Goal: Download file/media

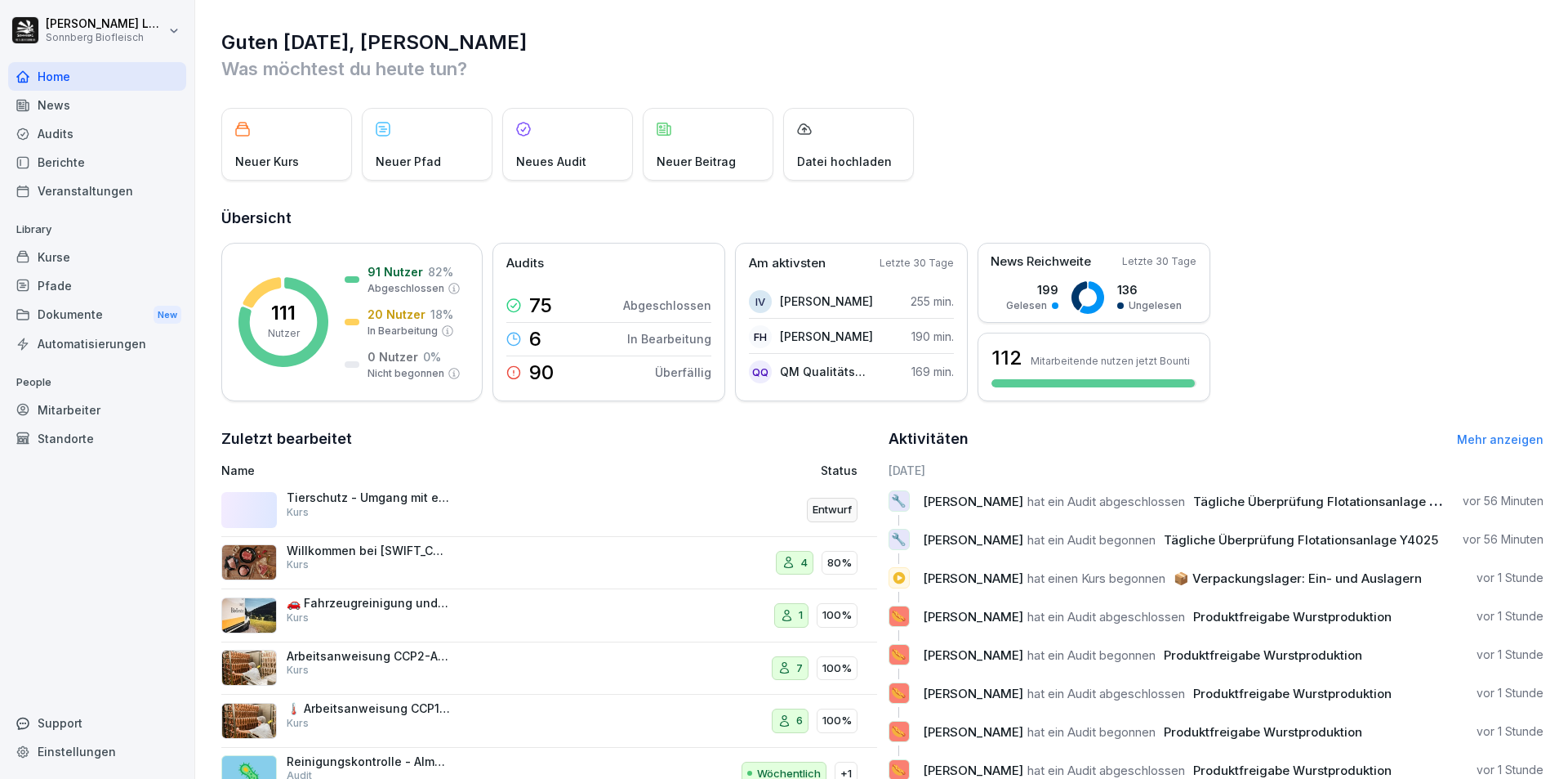
click at [77, 136] on div "Audits" at bounding box center [97, 134] width 178 height 28
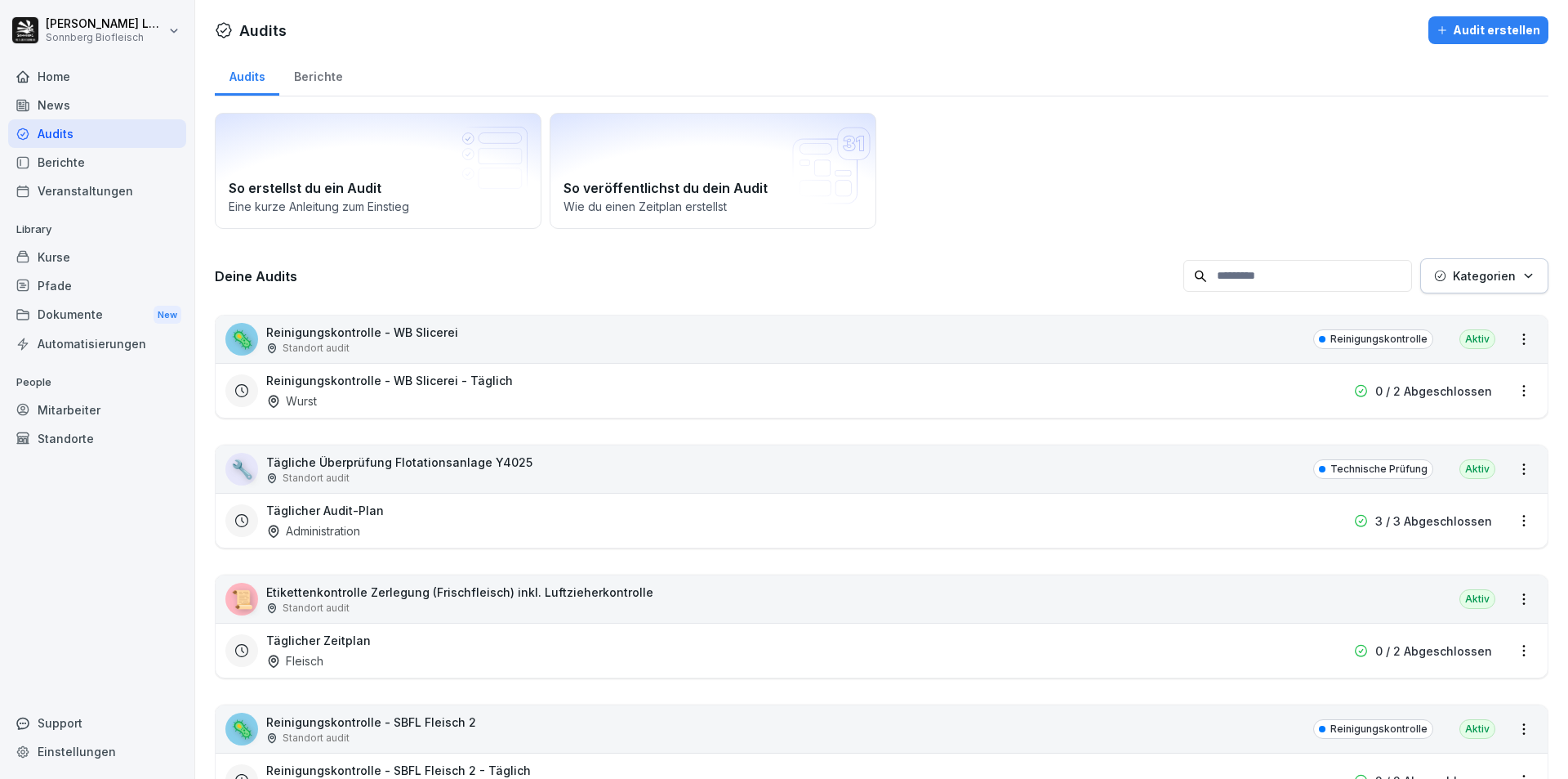
click at [1317, 271] on input at bounding box center [1297, 276] width 228 height 32
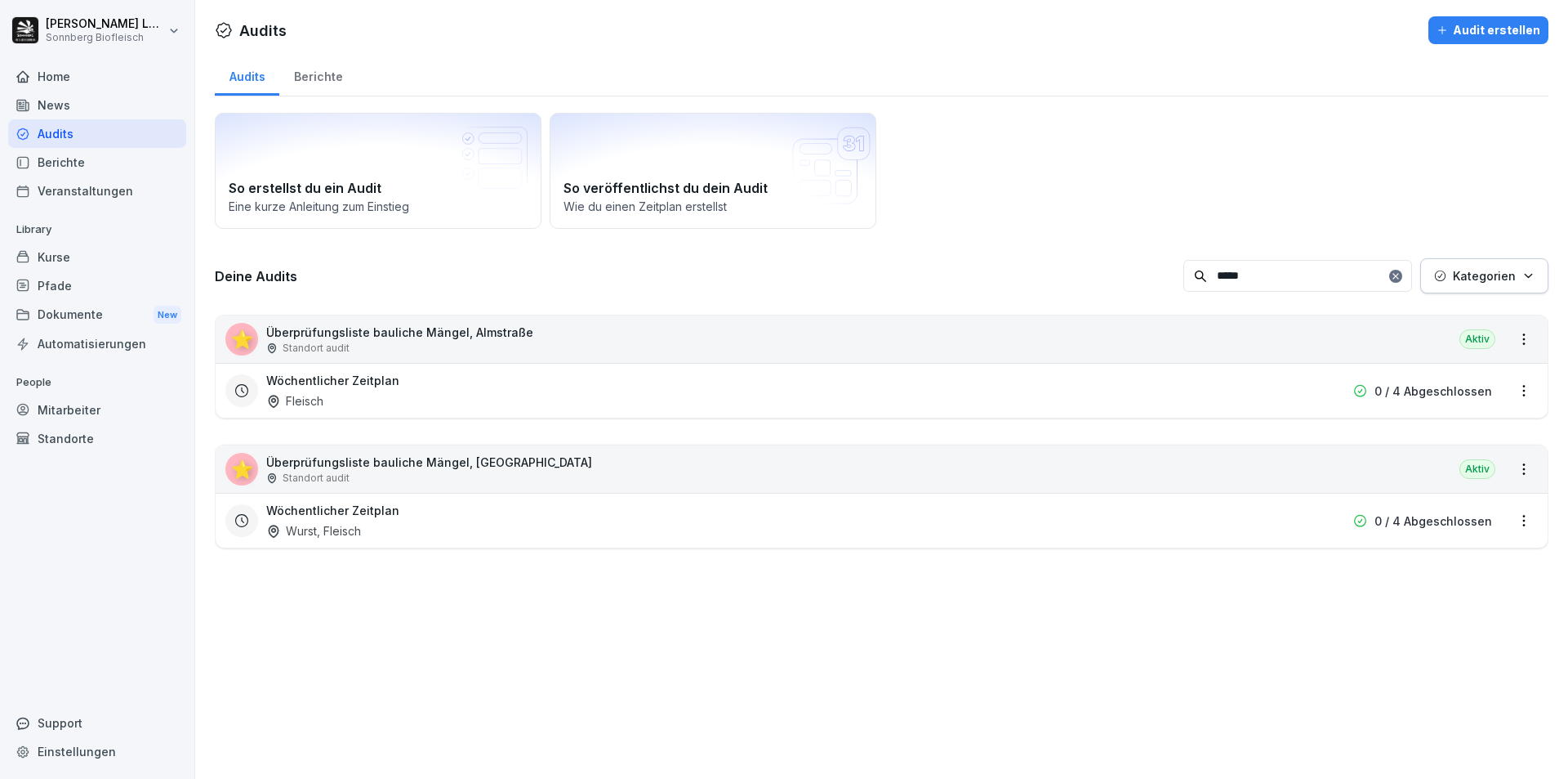
type input "*****"
click at [546, 336] on div "⭐ Überprüfungsliste bauliche Mängel, [GEOGRAPHIC_DATA] Standort audit Aktiv" at bounding box center [881, 339] width 1332 height 48
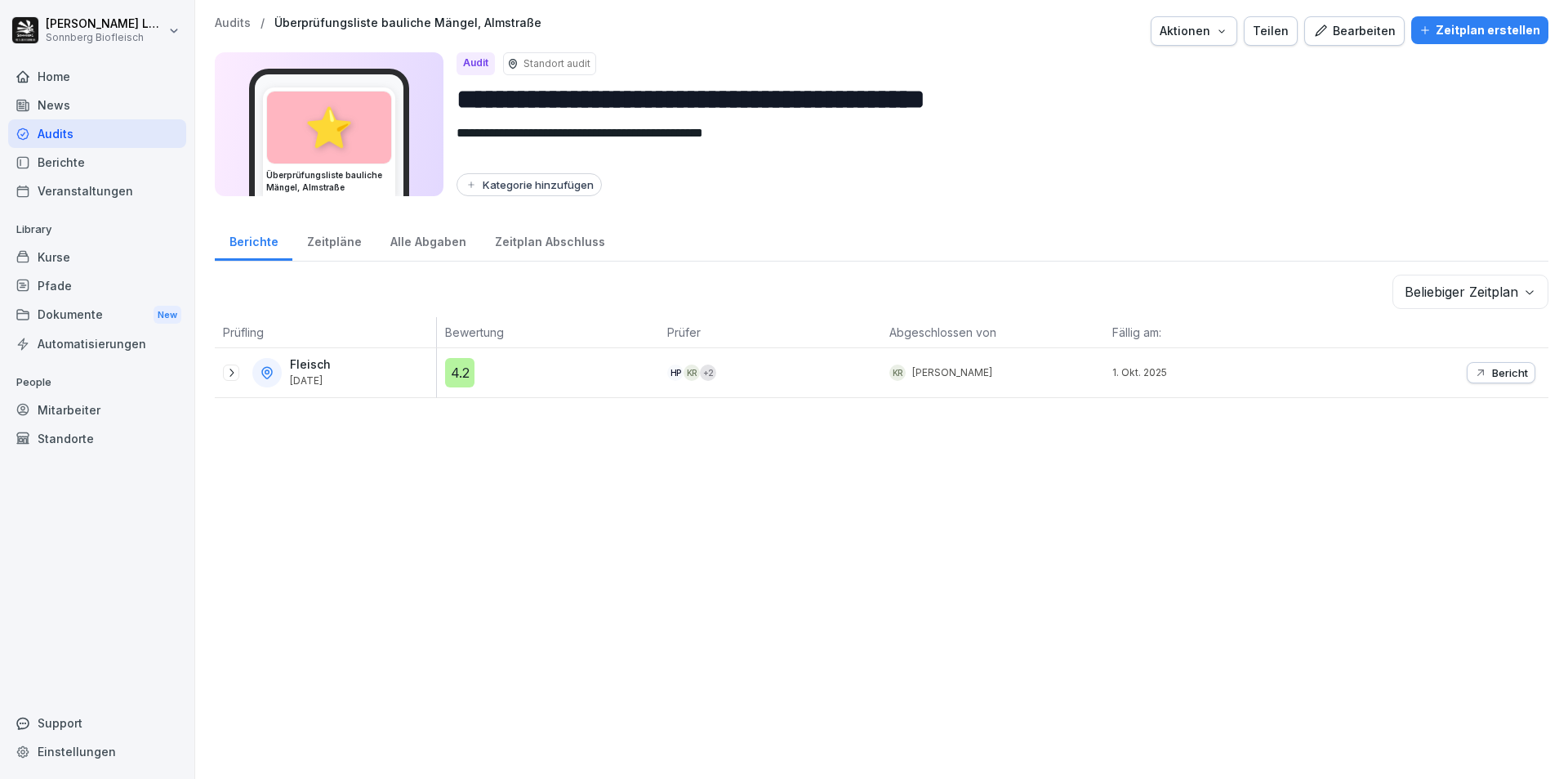
click at [1474, 372] on icon "button" at bounding box center [1481, 373] width 13 height 13
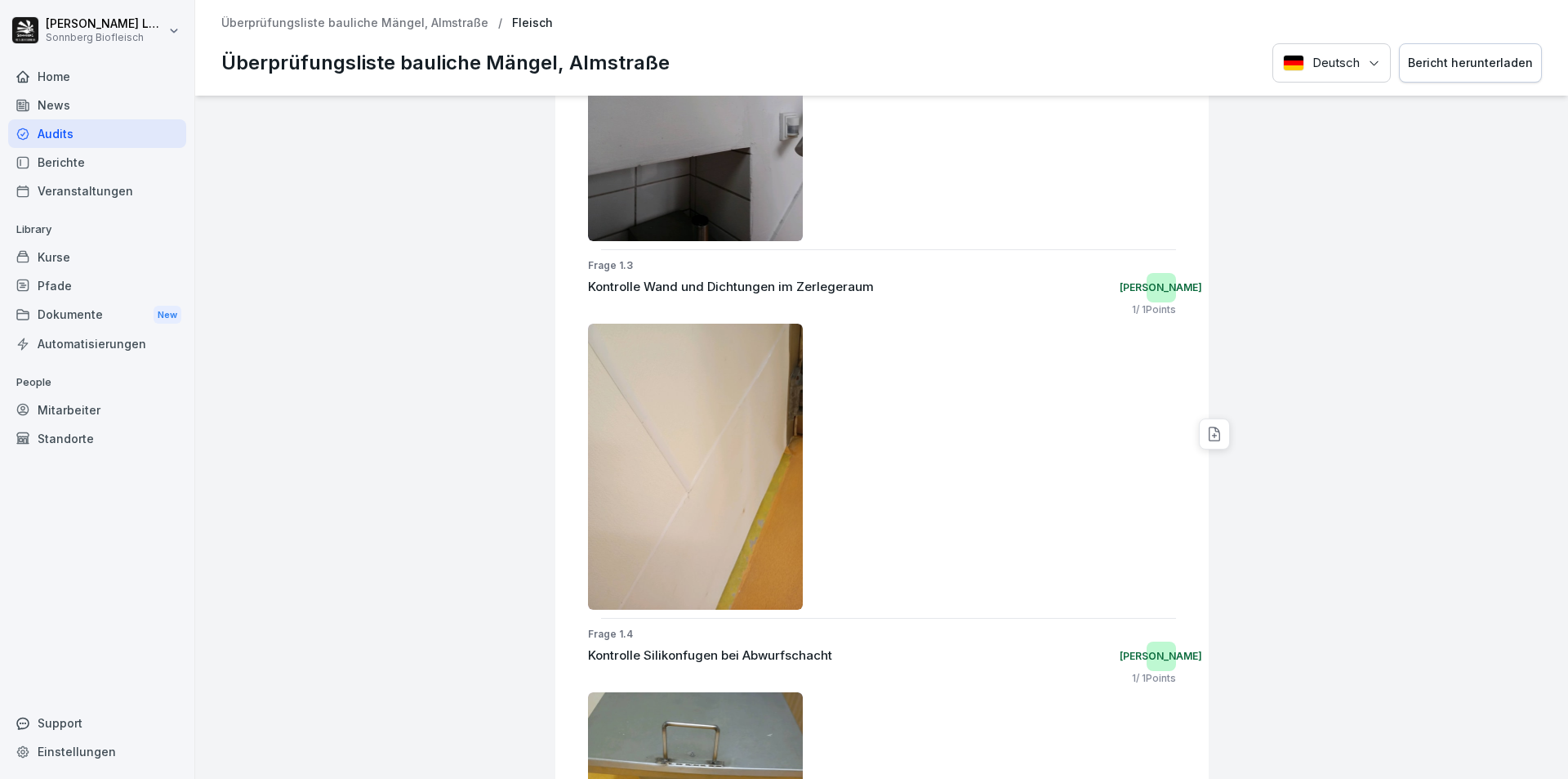
scroll to position [736, 0]
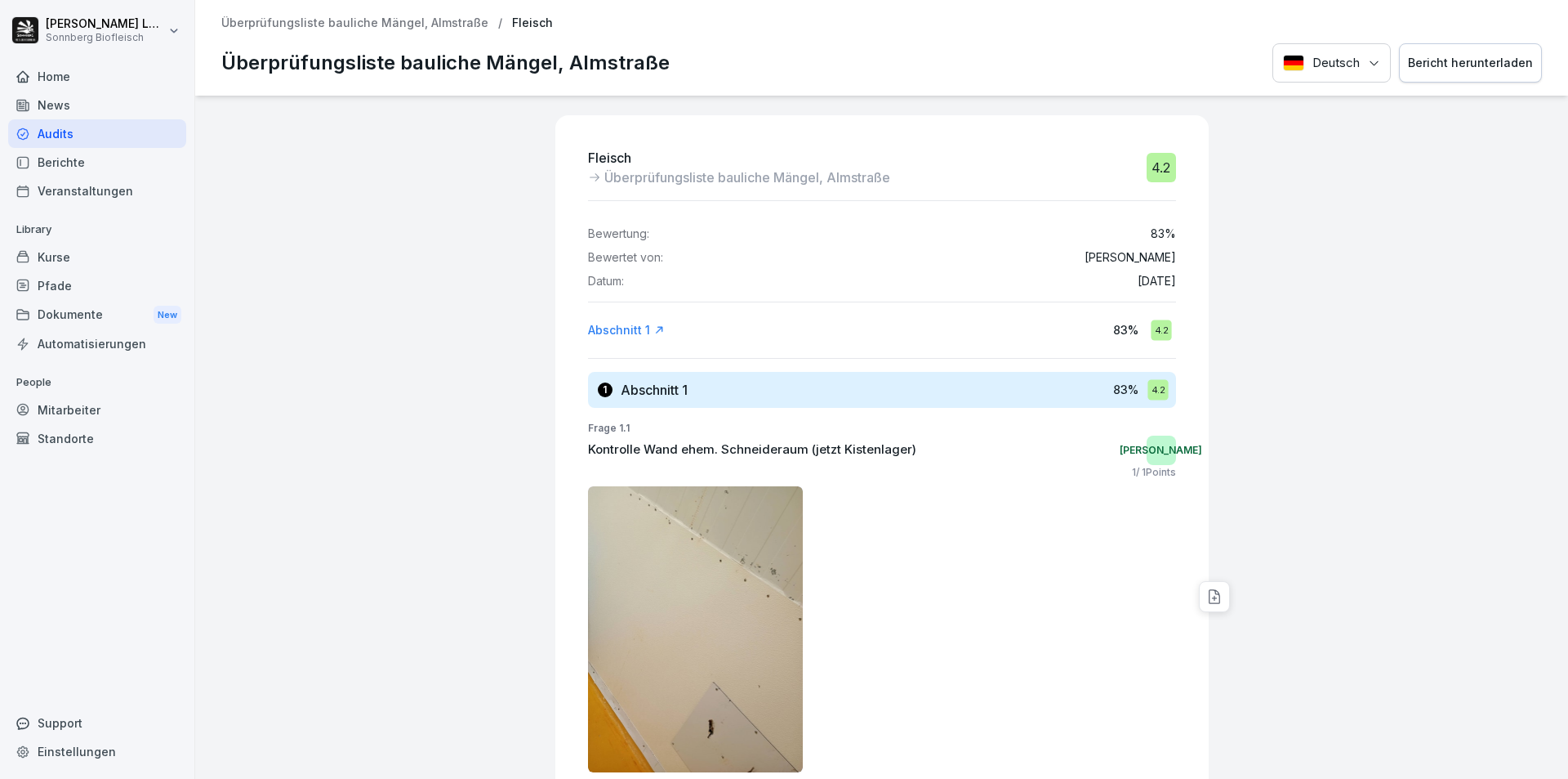
click at [355, 18] on p "Überprüfungsliste bauliche Mängel, Almstraße" at bounding box center [355, 23] width 267 height 14
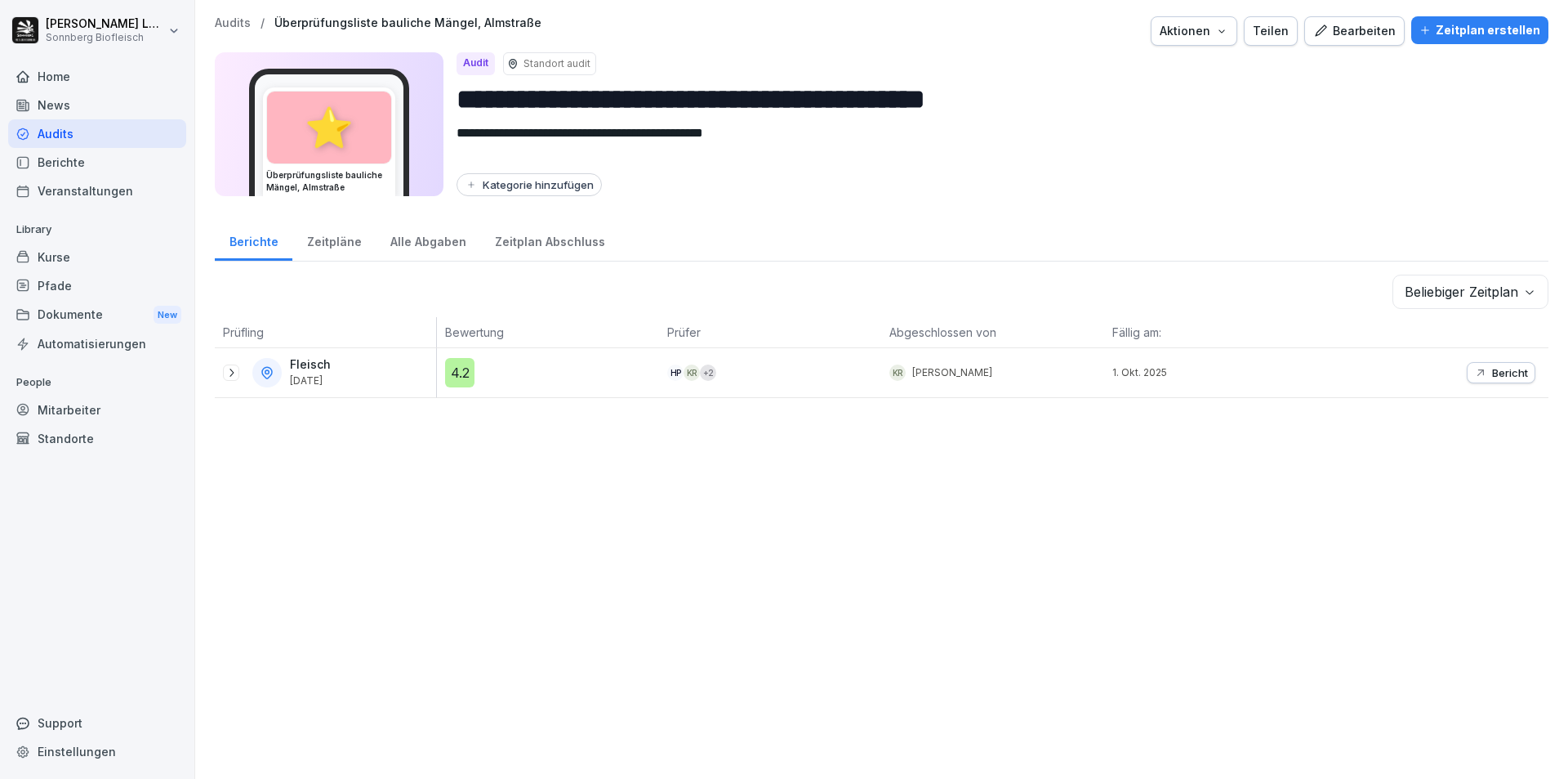
click at [239, 18] on p "Audits" at bounding box center [232, 23] width 36 height 14
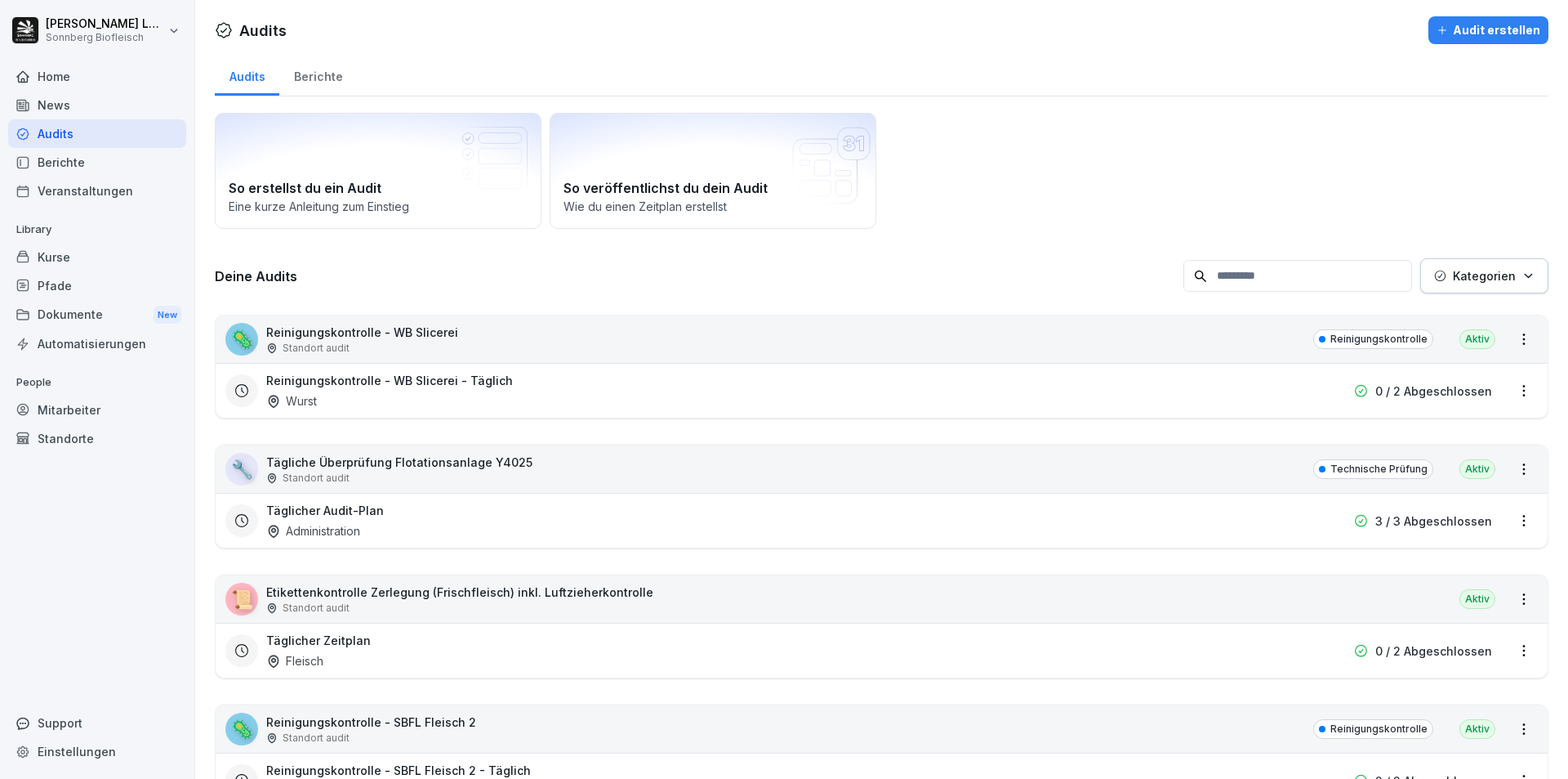
click at [1226, 276] on input at bounding box center [1297, 276] width 228 height 32
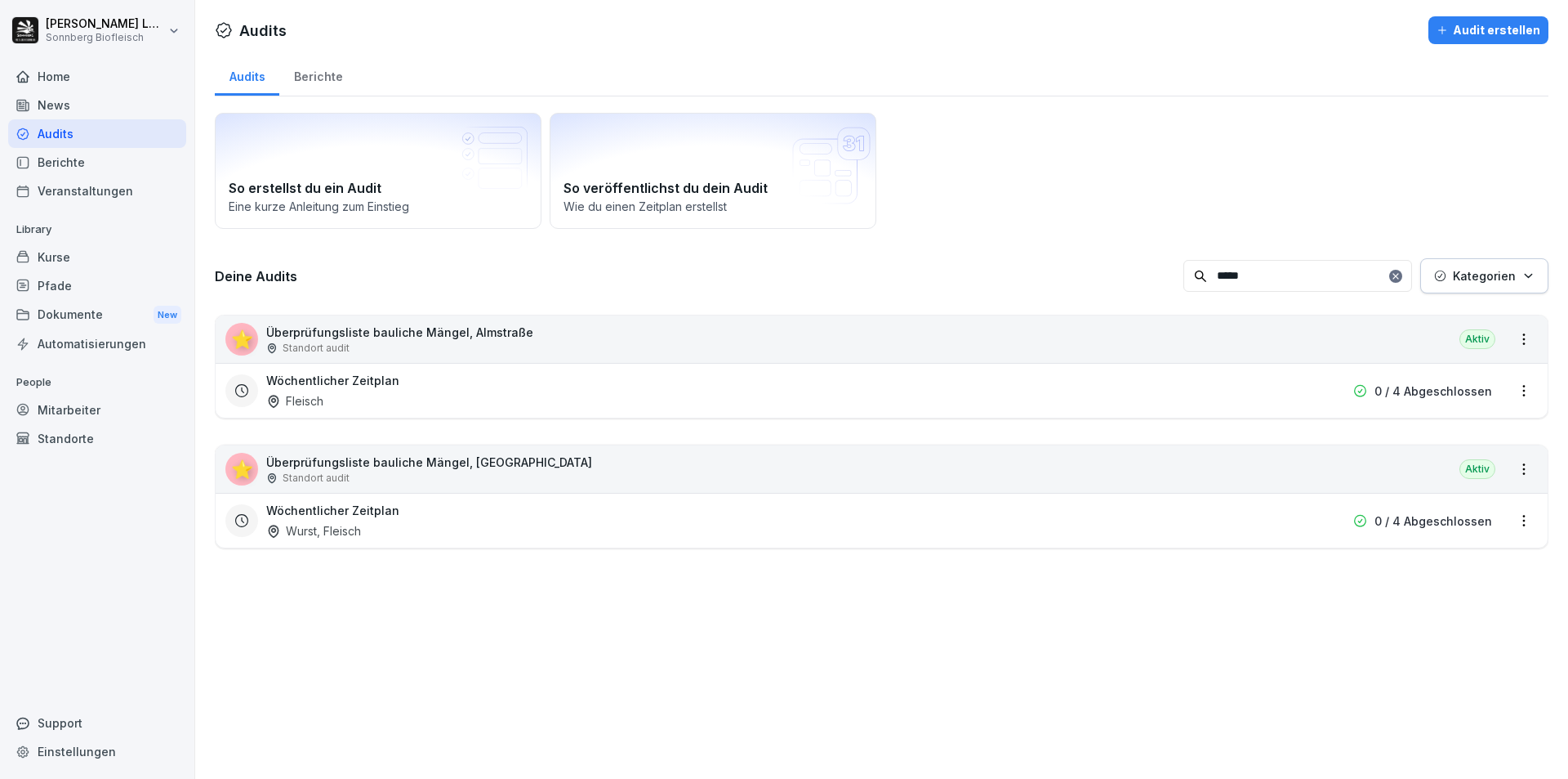
type input "*****"
click at [744, 473] on div "⭐ Überprüfungsliste bauliche Mängel, [GEOGRAPHIC_DATA] Standort audit [GEOGRAPH…" at bounding box center [881, 469] width 1332 height 48
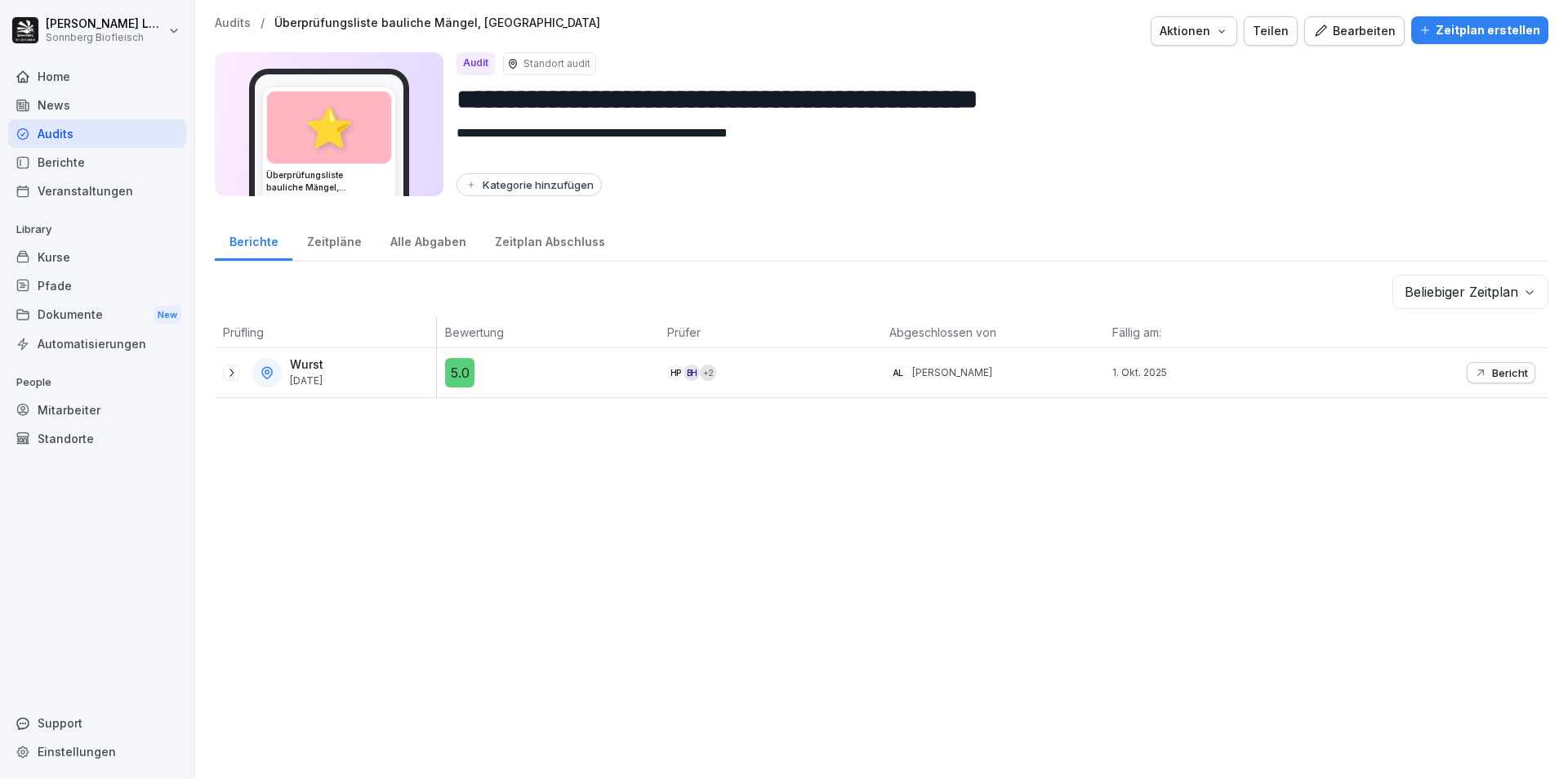
click at [1474, 368] on icon "button" at bounding box center [1481, 373] width 13 height 13
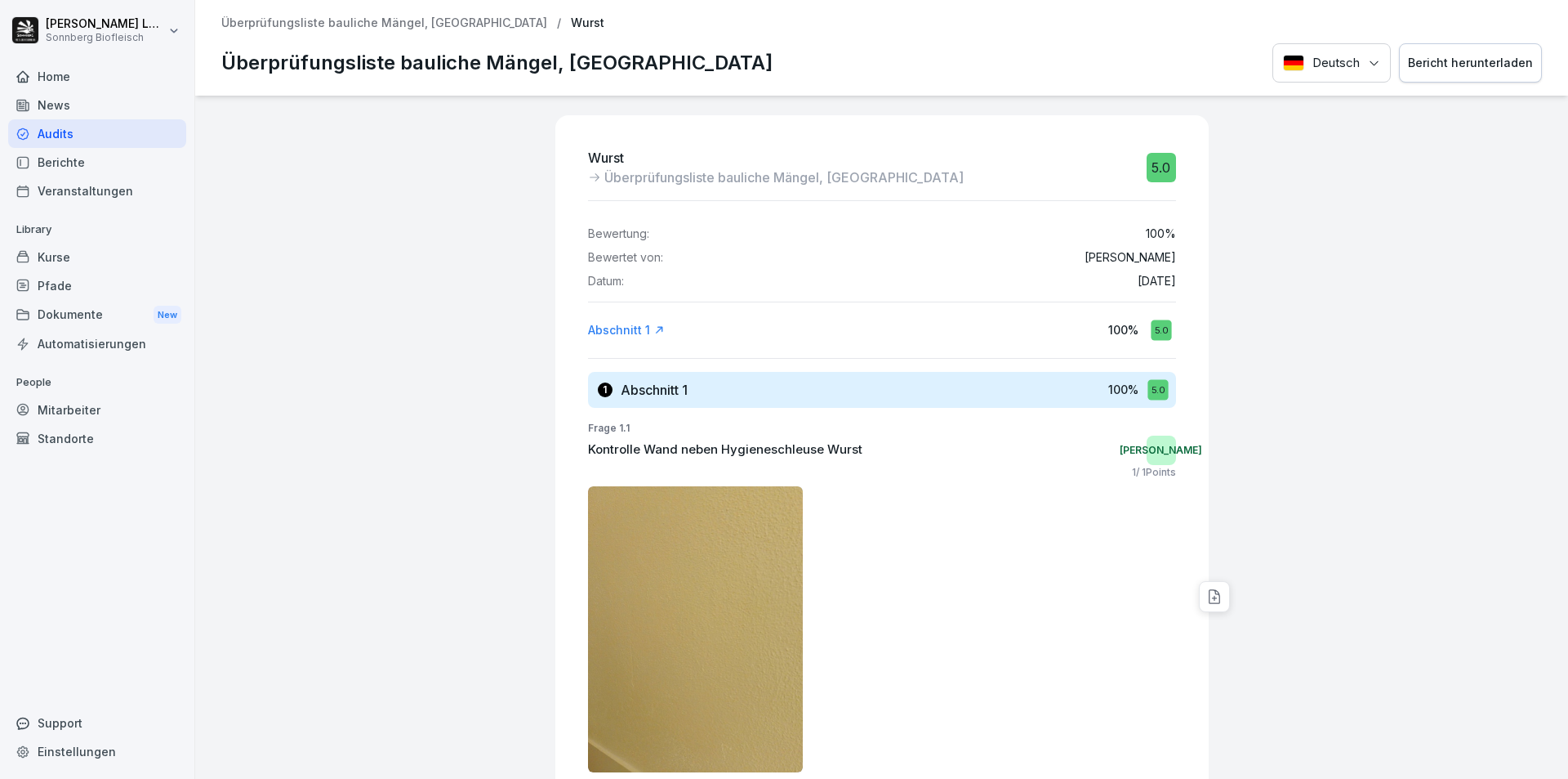
click at [266, 29] on p "Überprüfungsliste bauliche Mängel, [GEOGRAPHIC_DATA]" at bounding box center [385, 23] width 326 height 14
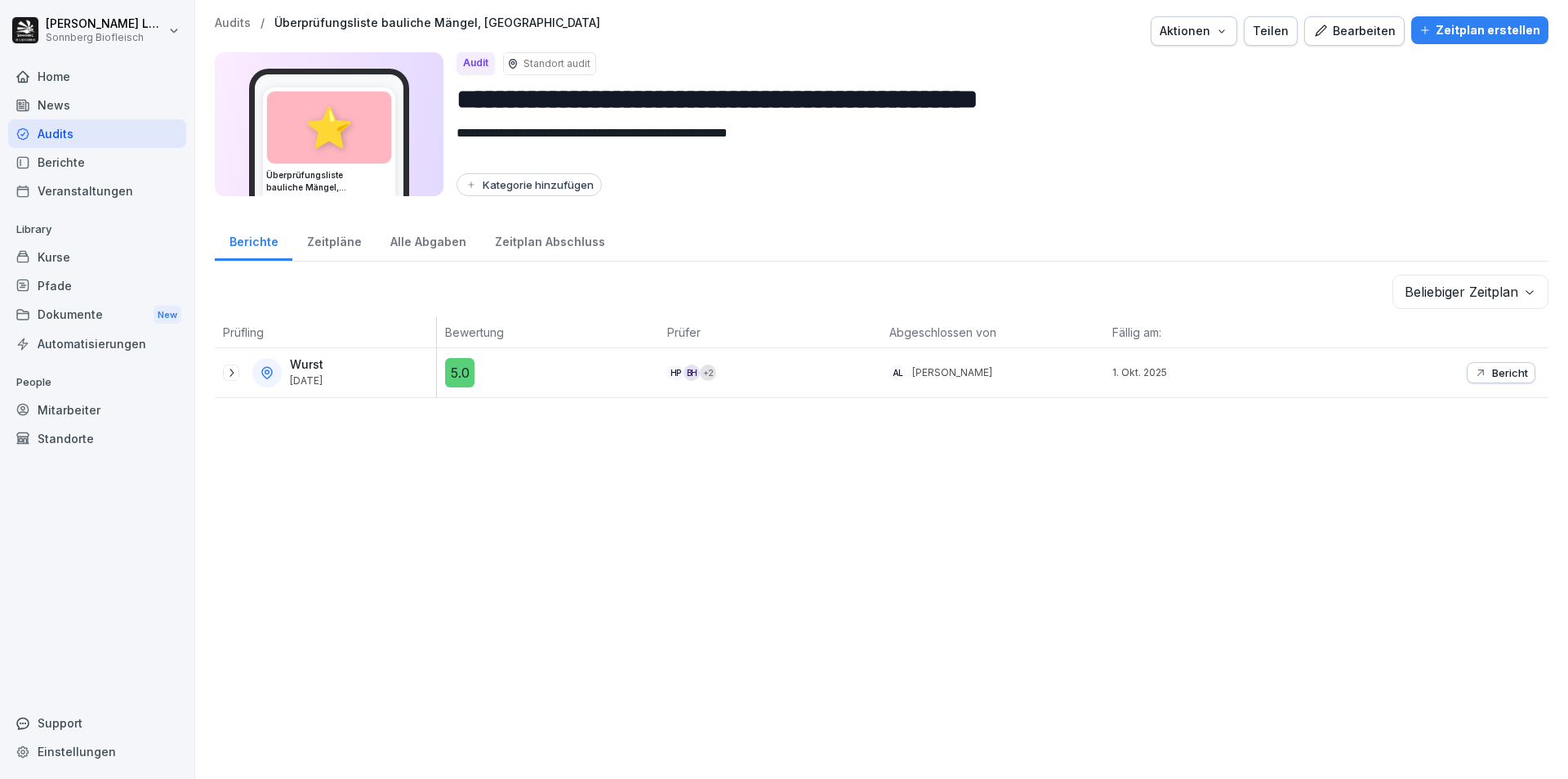
click at [224, 30] on div "Audits / Überprüfungsliste bauliche Mängel, [GEOGRAPHIC_DATA] Aktionen Teilen B…" at bounding box center [881, 31] width 1334 height 29
click at [239, 23] on p "Audits" at bounding box center [232, 23] width 36 height 14
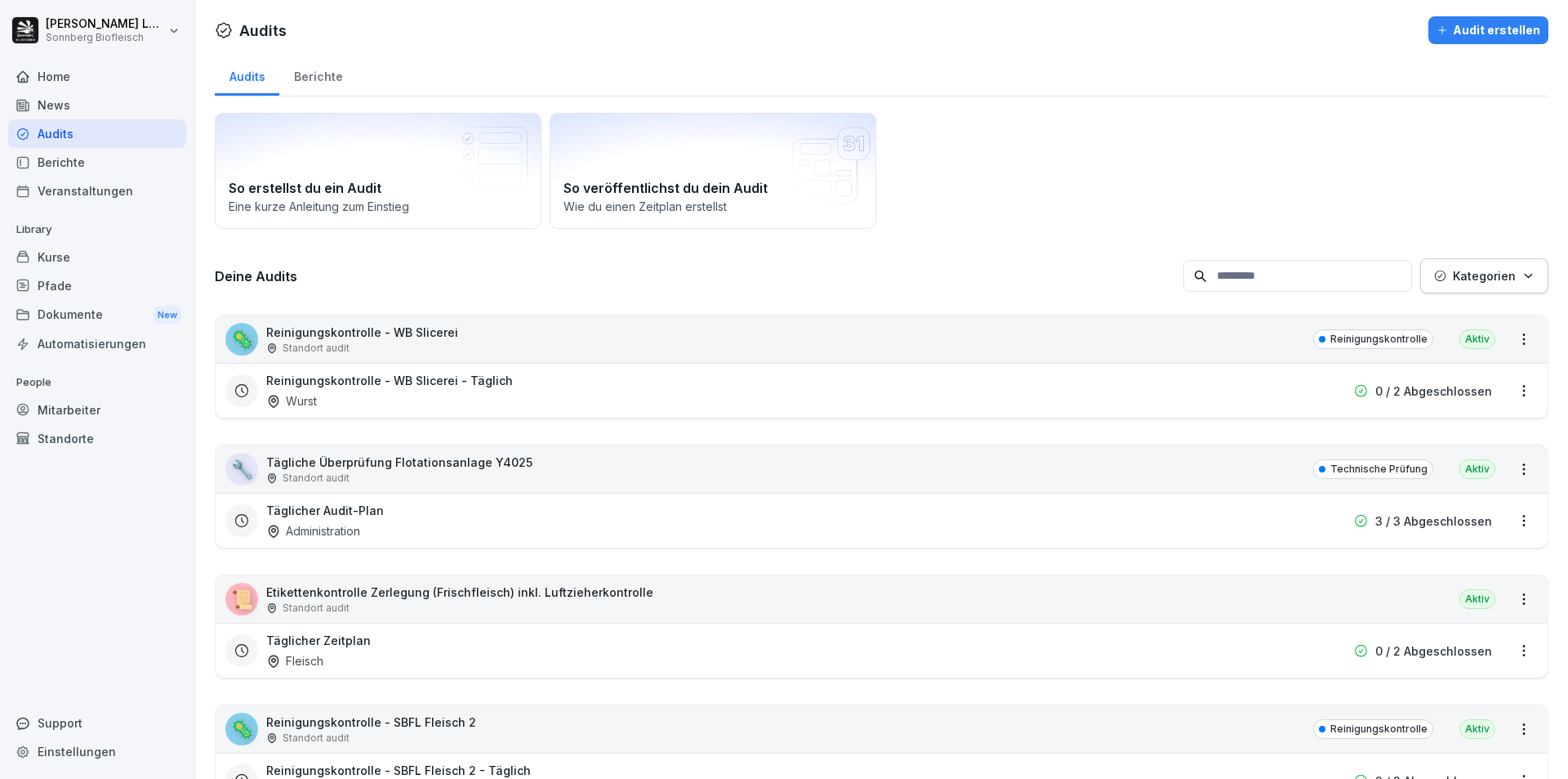
click at [1240, 284] on input at bounding box center [1297, 276] width 228 height 32
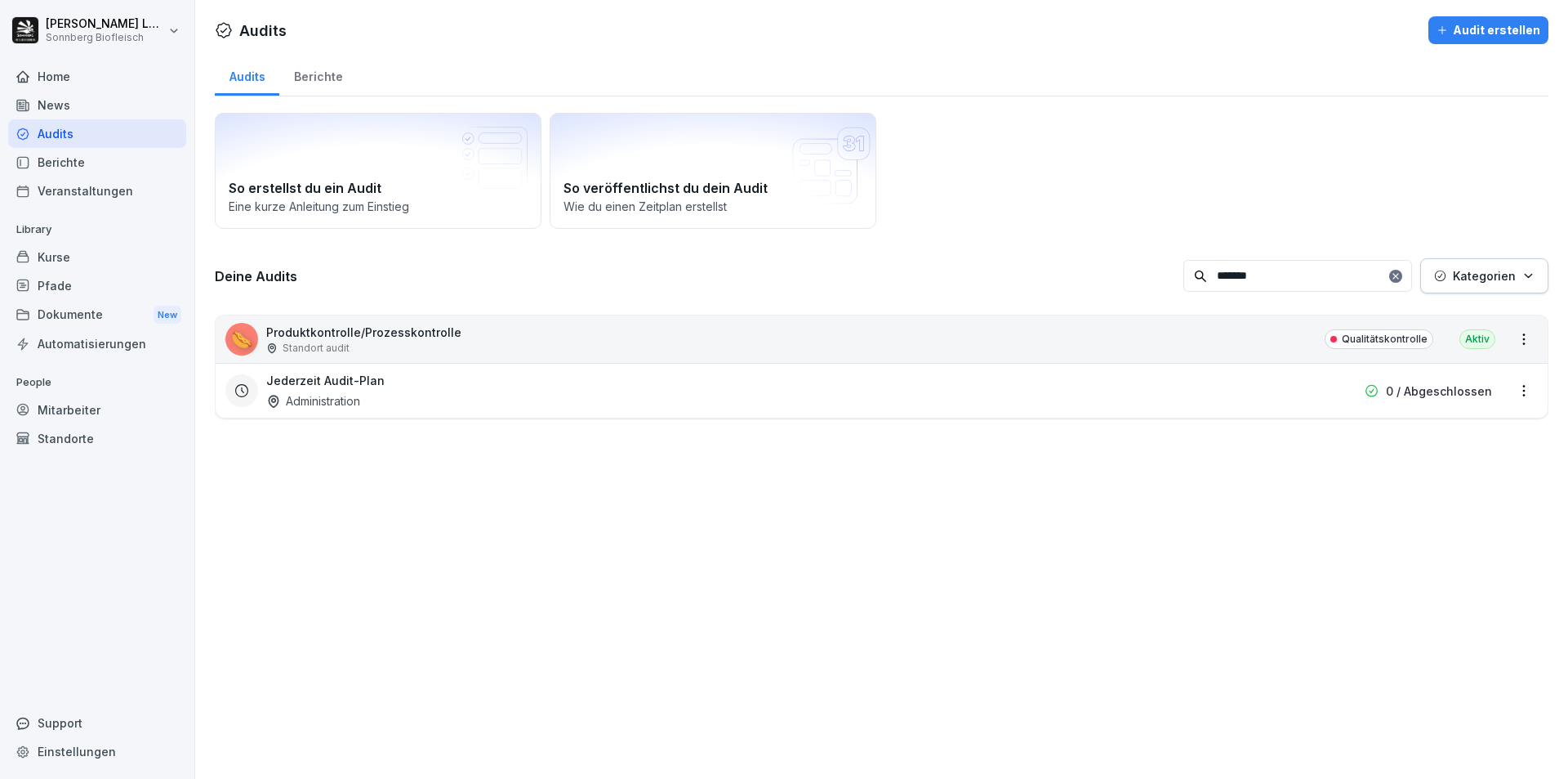
type input "*******"
click at [857, 346] on div "🌭 Produktkontrolle/Prozesskontrolle Standort audit Qualitätskontrolle Aktiv" at bounding box center [881, 339] width 1332 height 48
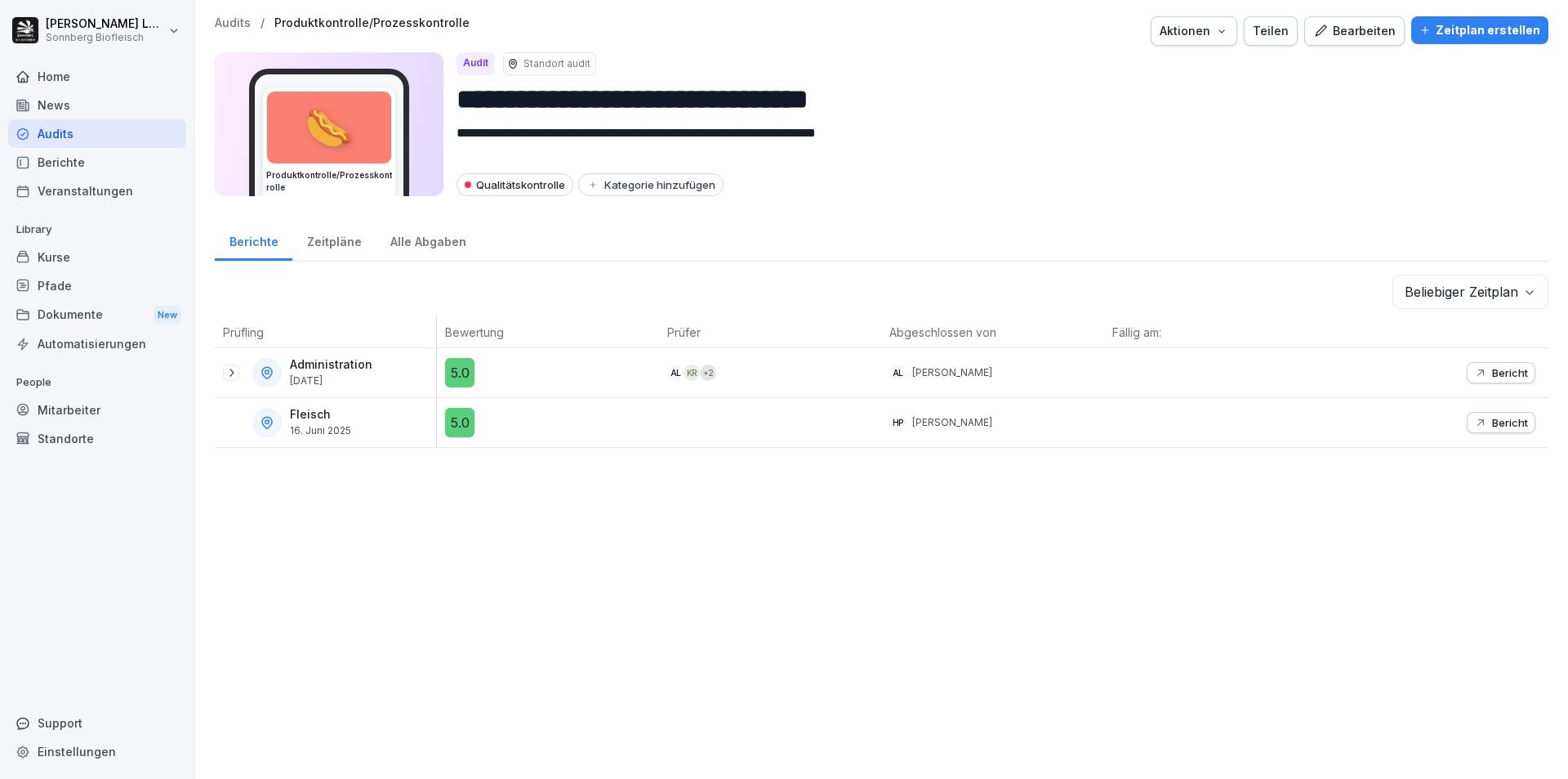
click at [231, 376] on icon at bounding box center [232, 373] width 13 height 13
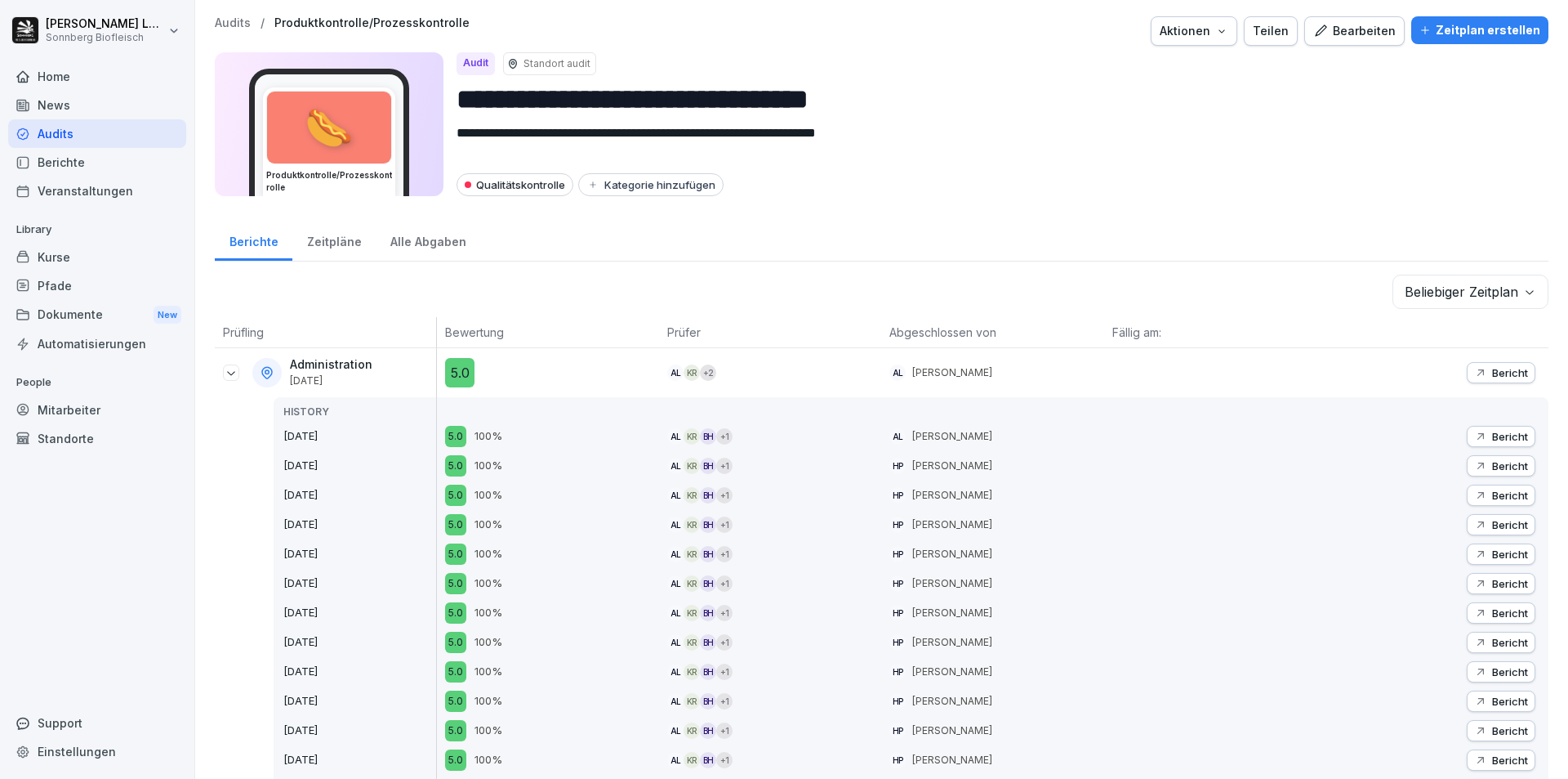
scroll to position [163, 0]
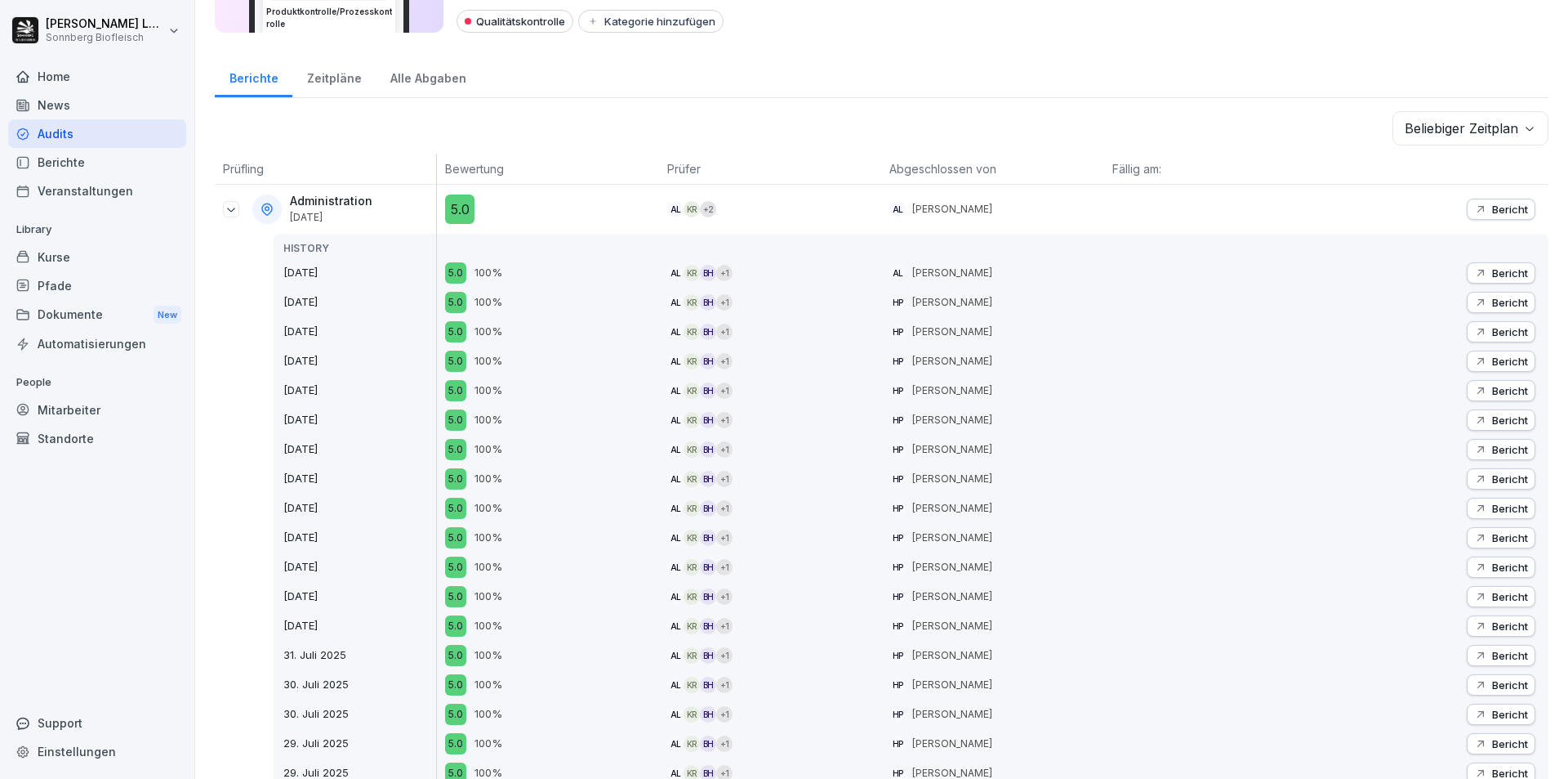
click at [1500, 275] on p "Bericht" at bounding box center [1509, 273] width 36 height 13
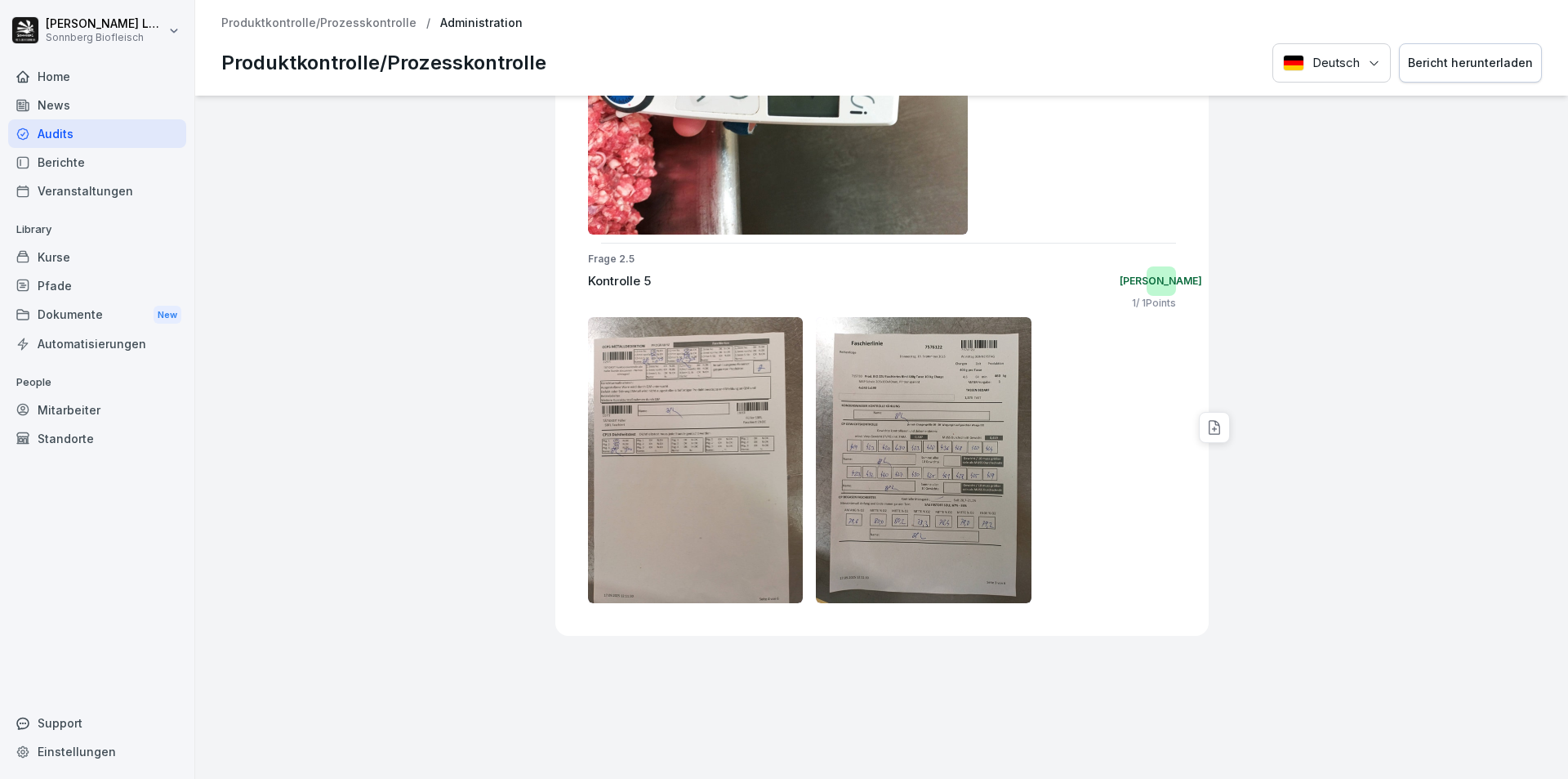
scroll to position [2647, 0]
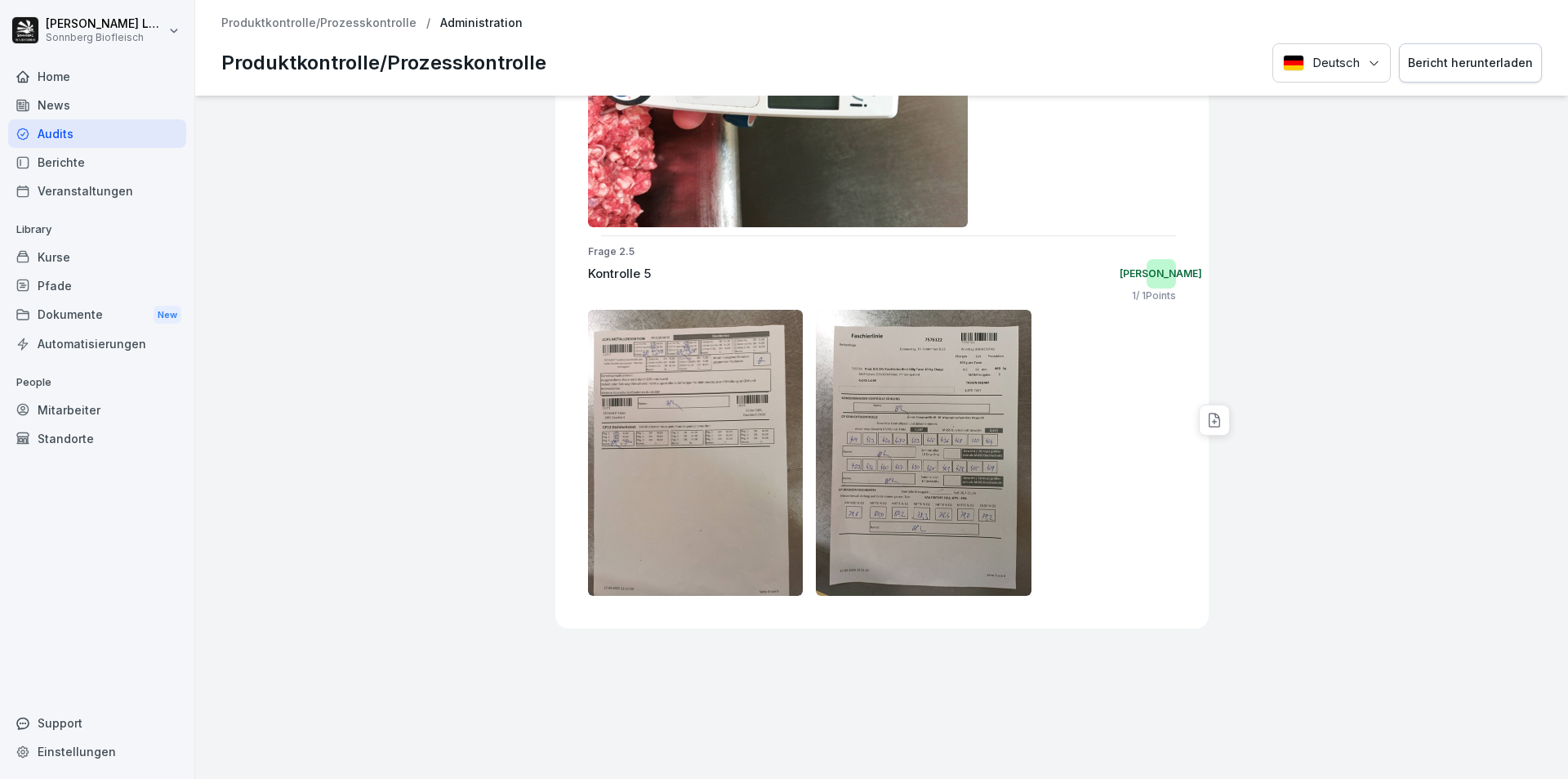
click at [1453, 63] on div "Bericht herunterladen" at bounding box center [1470, 62] width 125 height 18
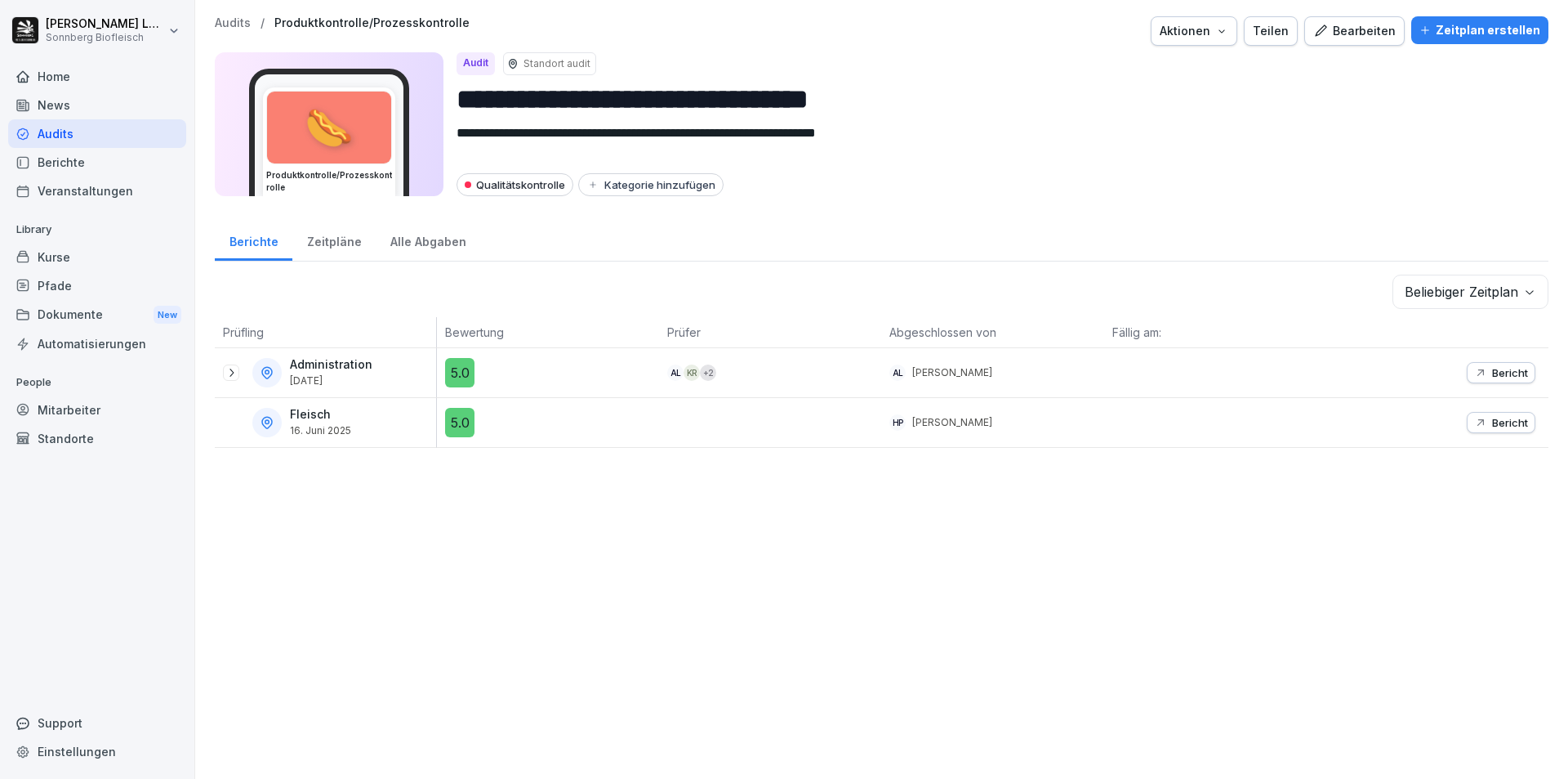
click at [226, 370] on icon at bounding box center [232, 373] width 13 height 13
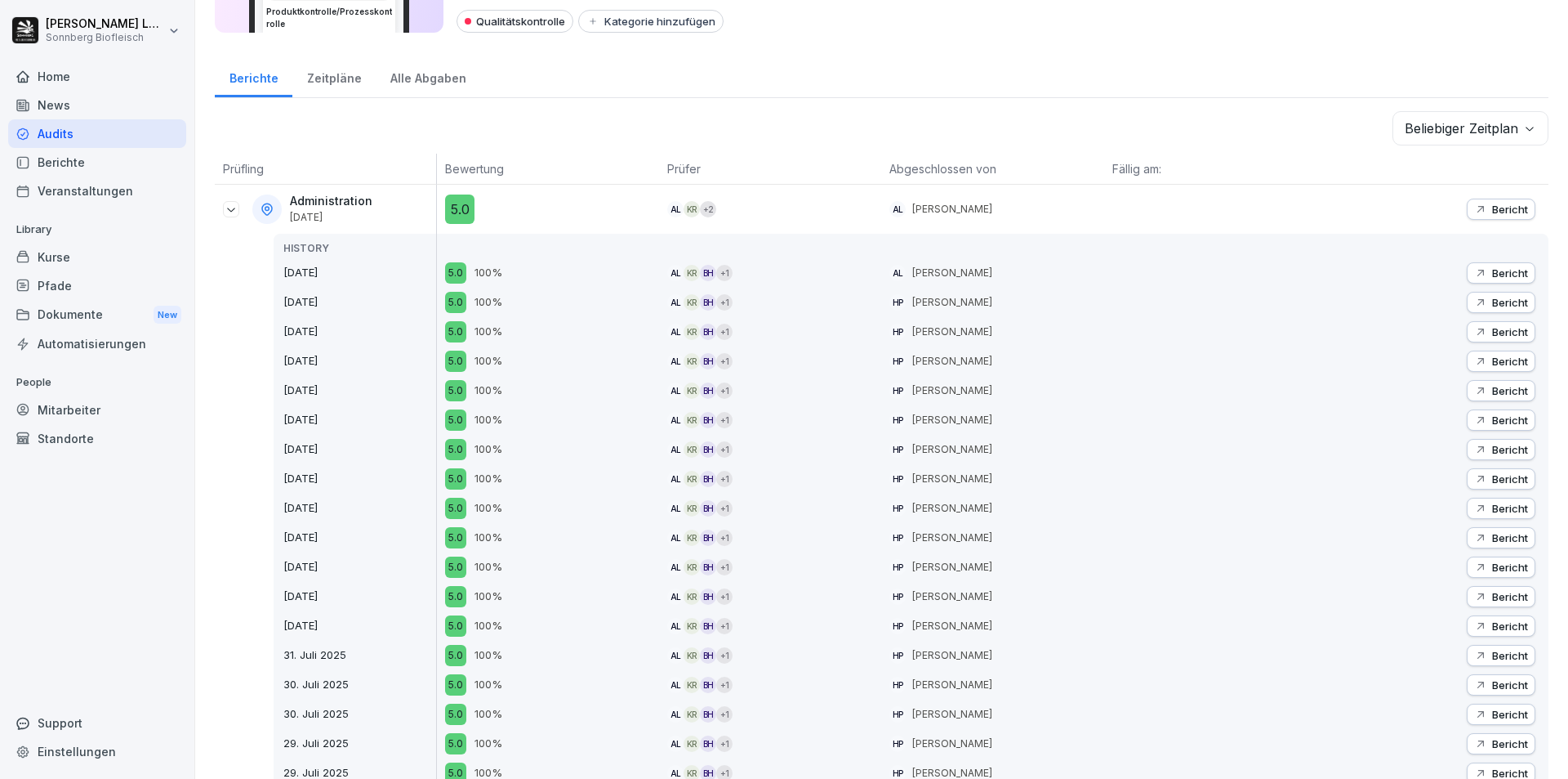
scroll to position [245, 0]
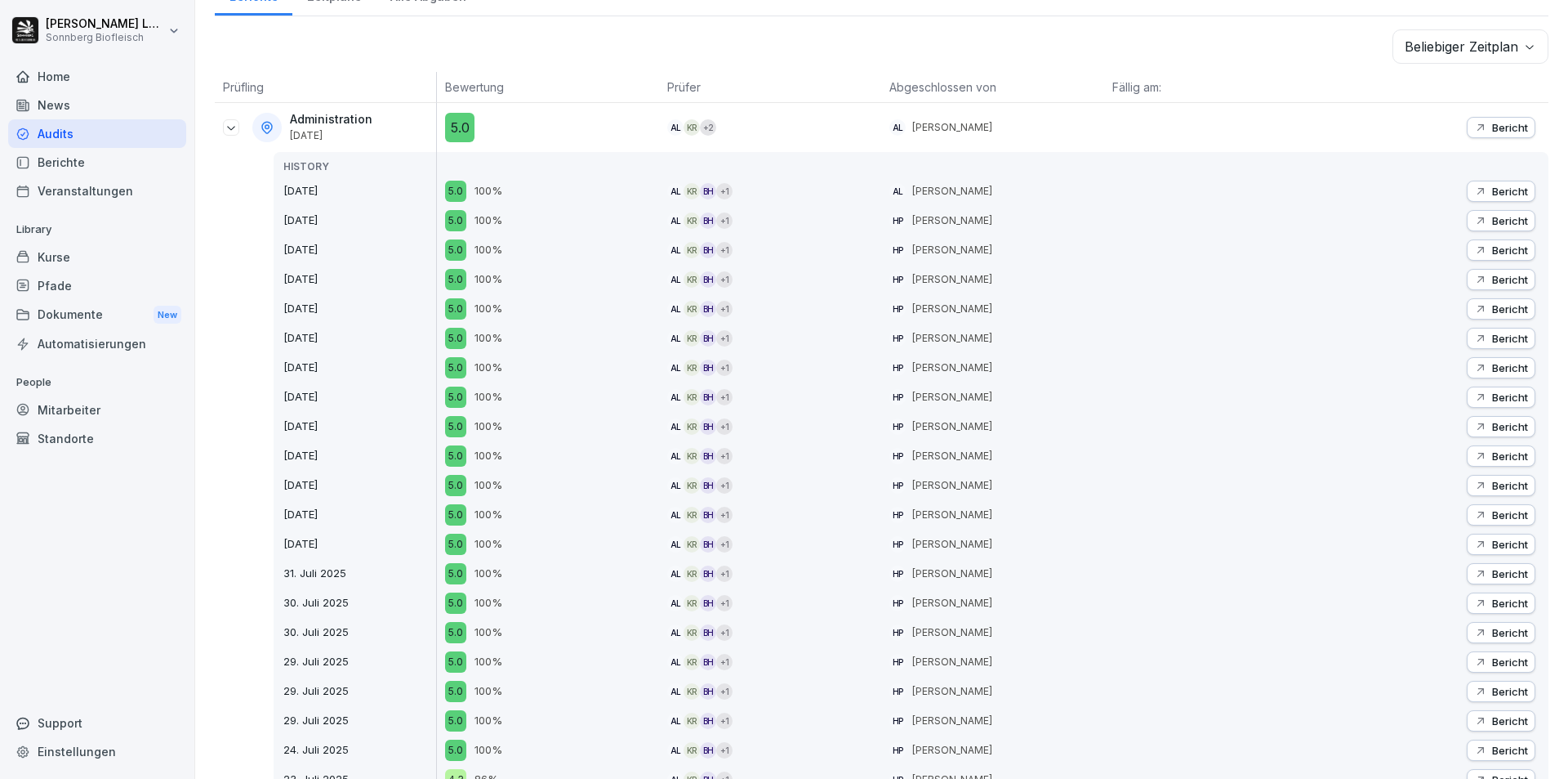
click at [1477, 218] on div "Bericht" at bounding box center [1501, 221] width 54 height 13
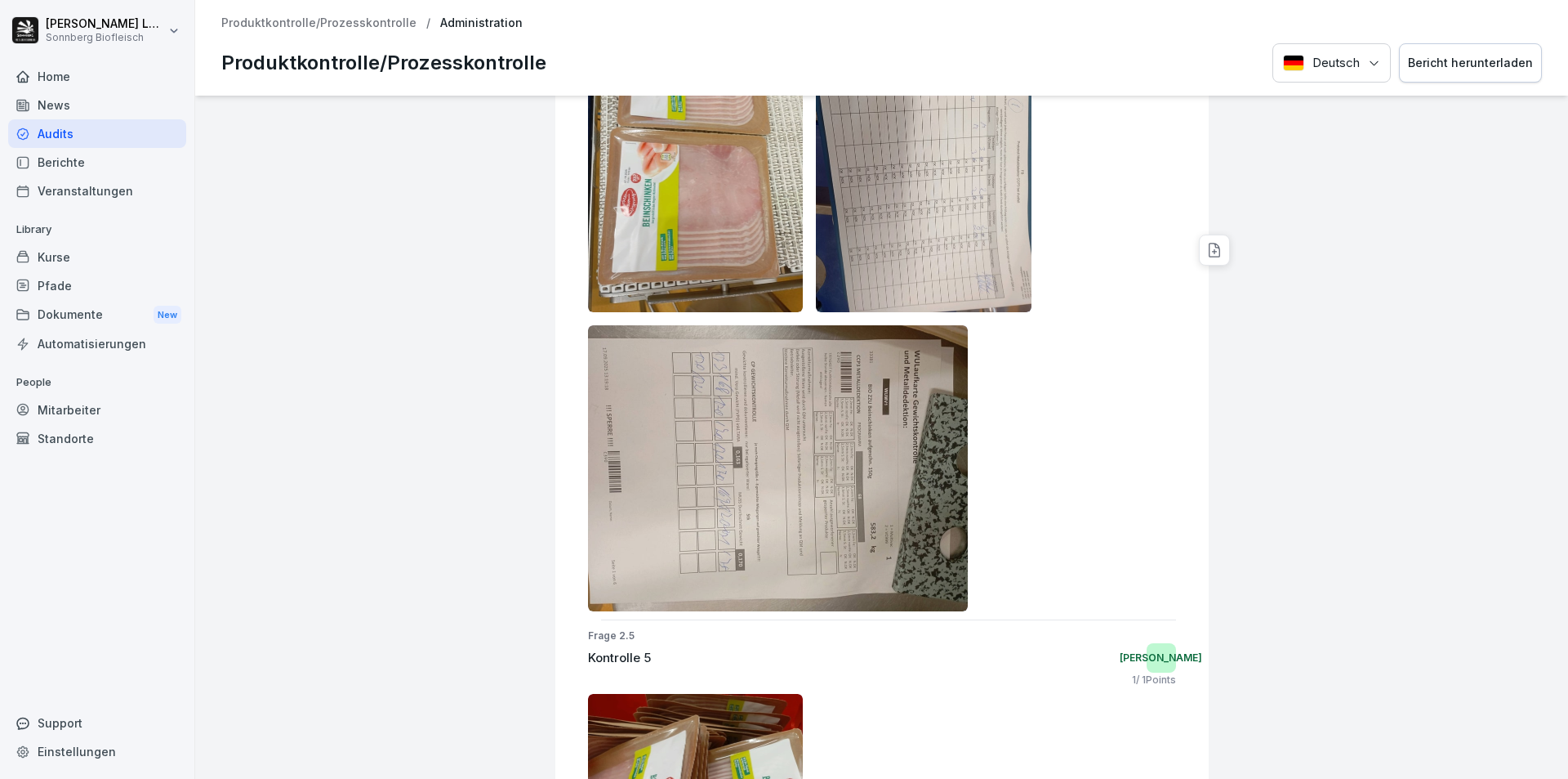
scroll to position [2383, 0]
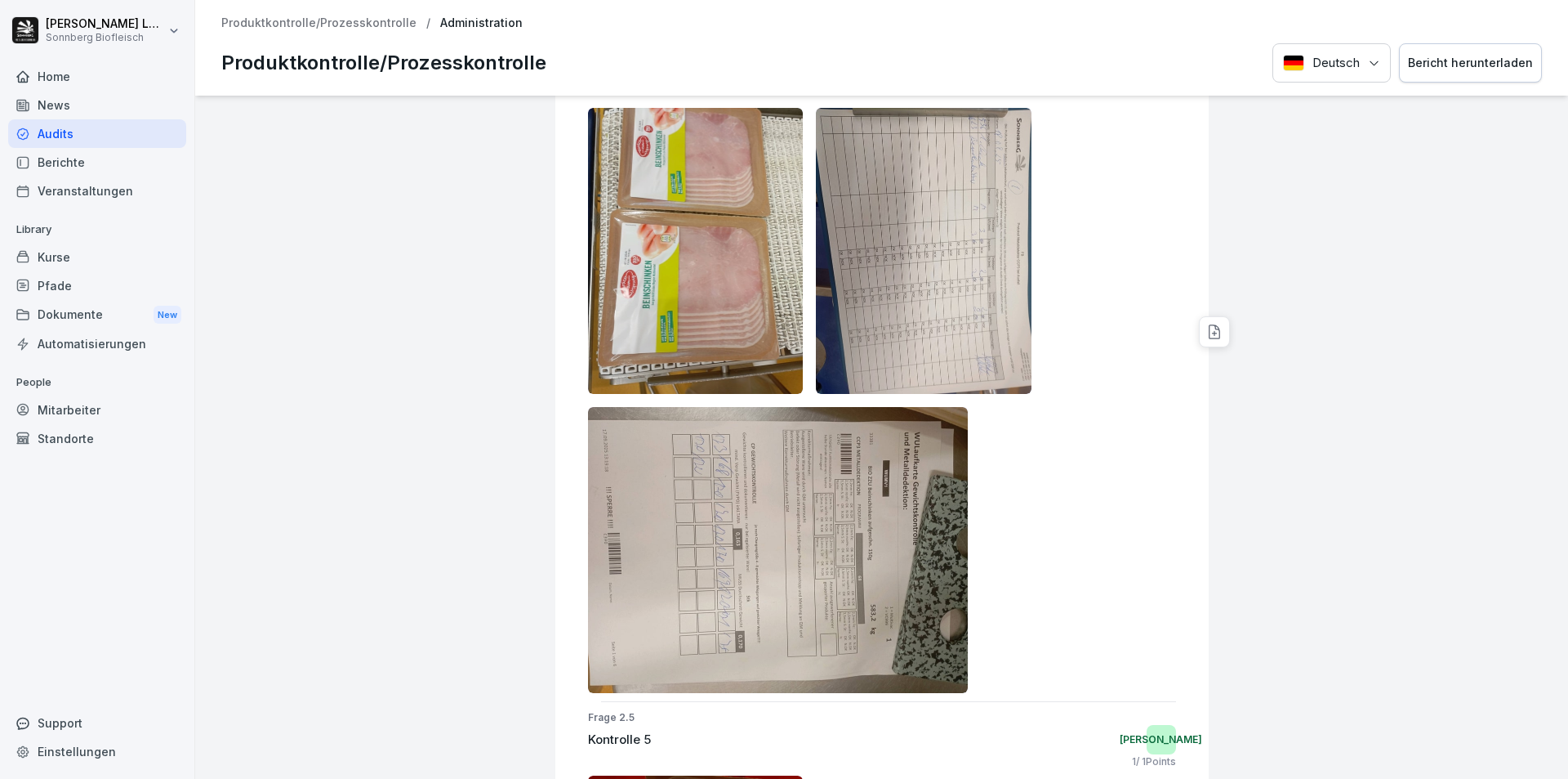
click at [1412, 70] on div "Bericht herunterladen" at bounding box center [1470, 62] width 125 height 18
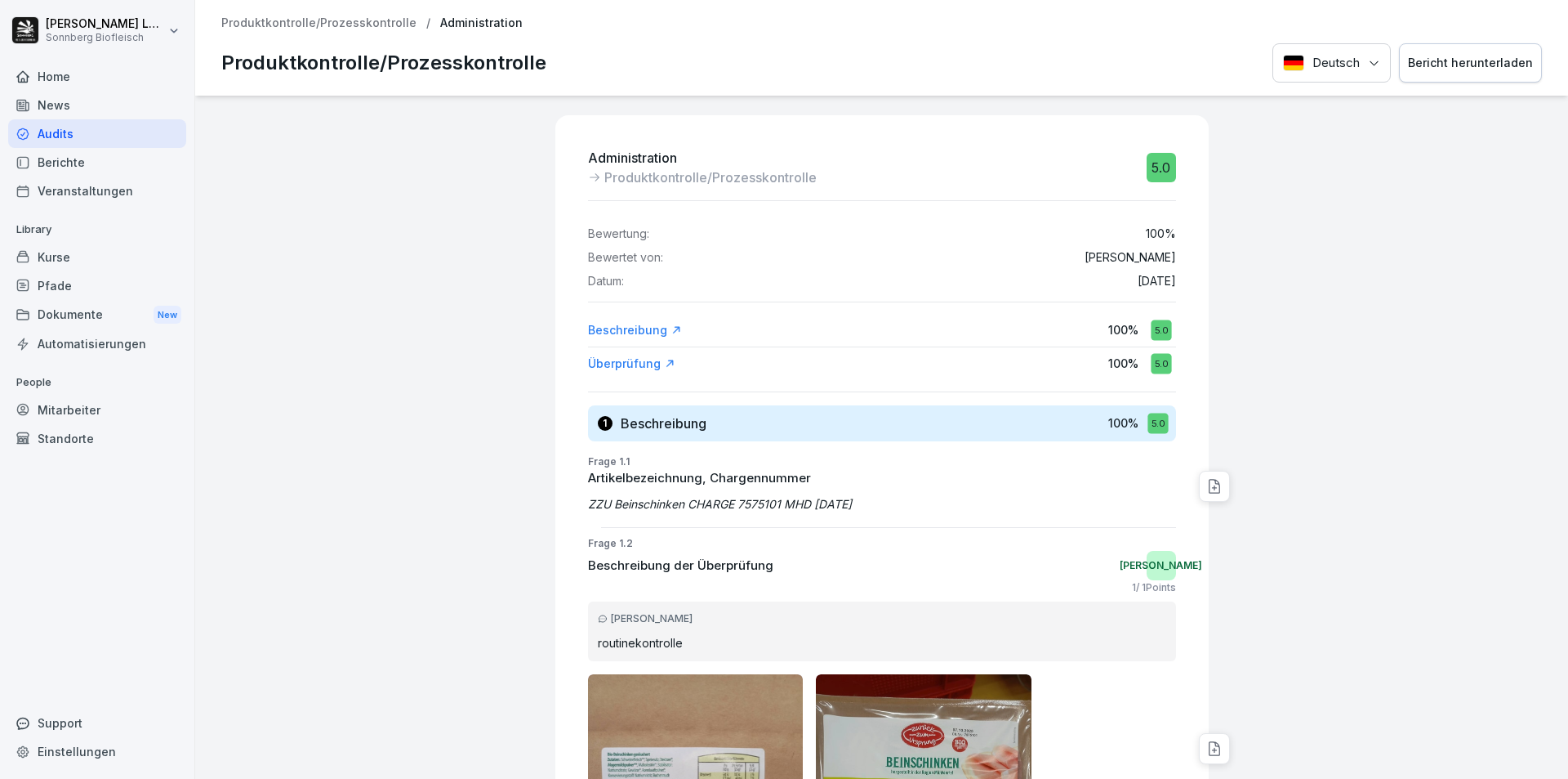
click at [332, 28] on p "Produktkontrolle/Prozesskontrolle" at bounding box center [319, 23] width 195 height 14
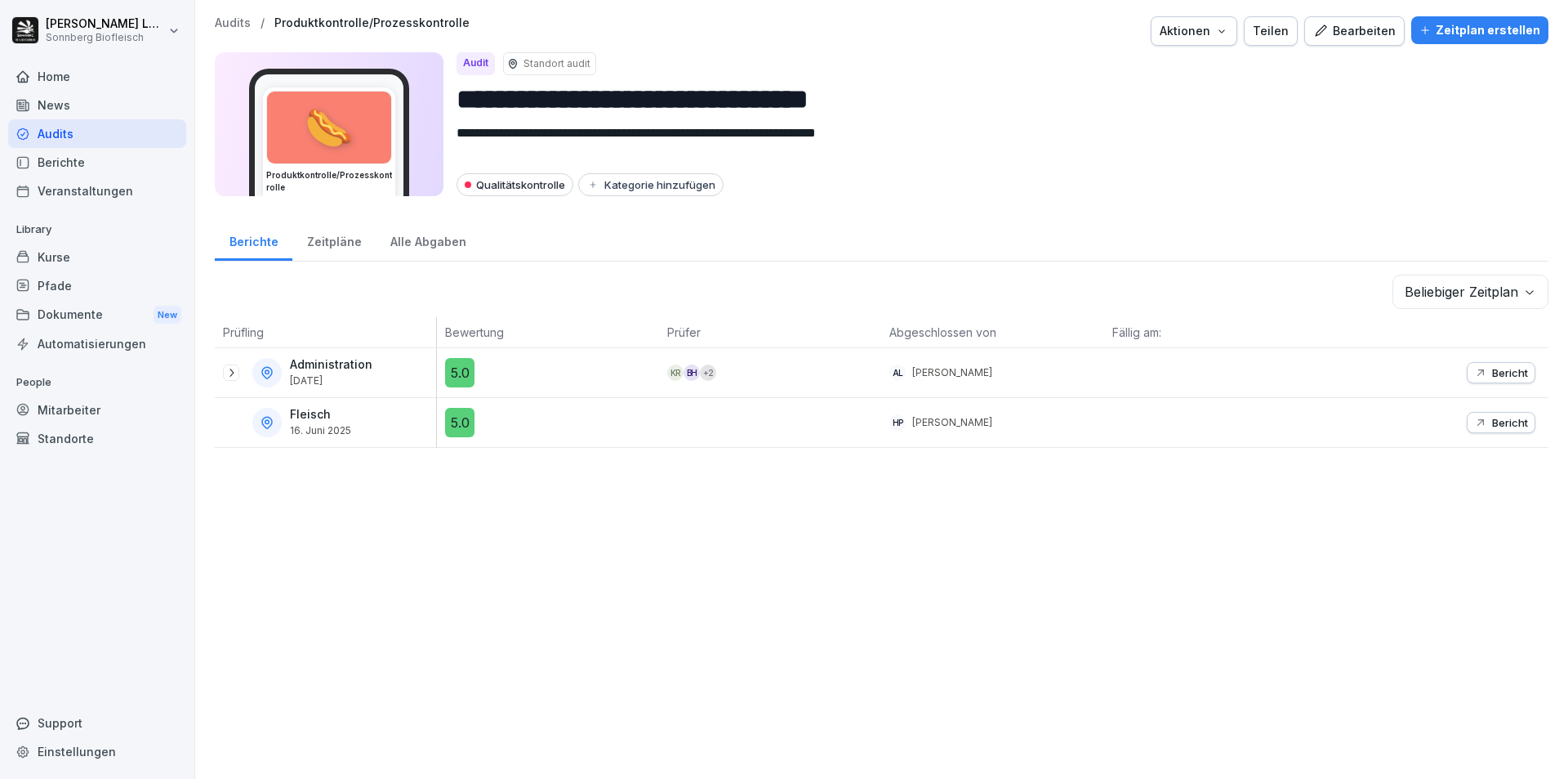
click at [230, 377] on icon at bounding box center [232, 373] width 13 height 13
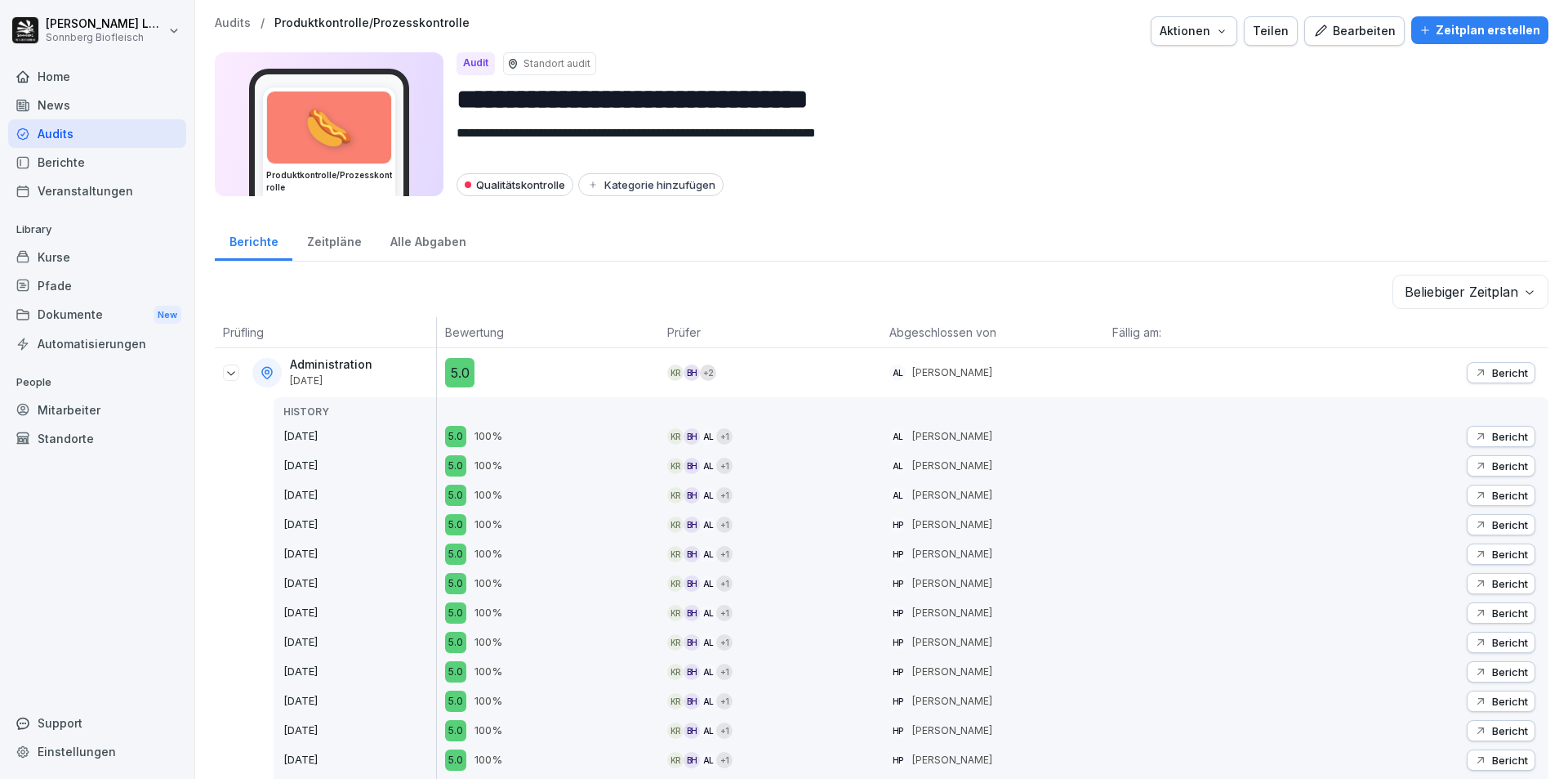
click at [1474, 369] on icon "button" at bounding box center [1481, 373] width 13 height 13
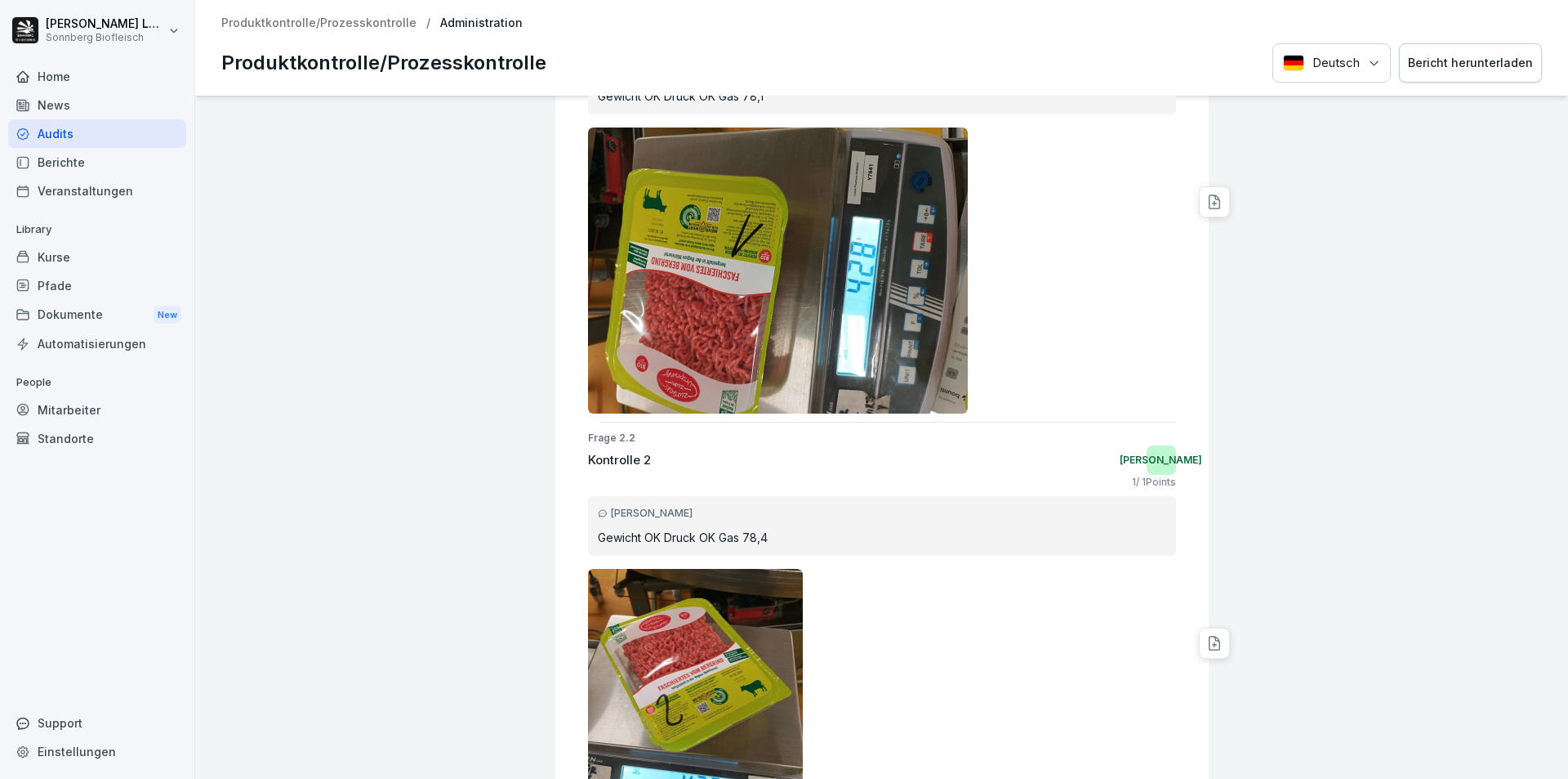
scroll to position [1063, 0]
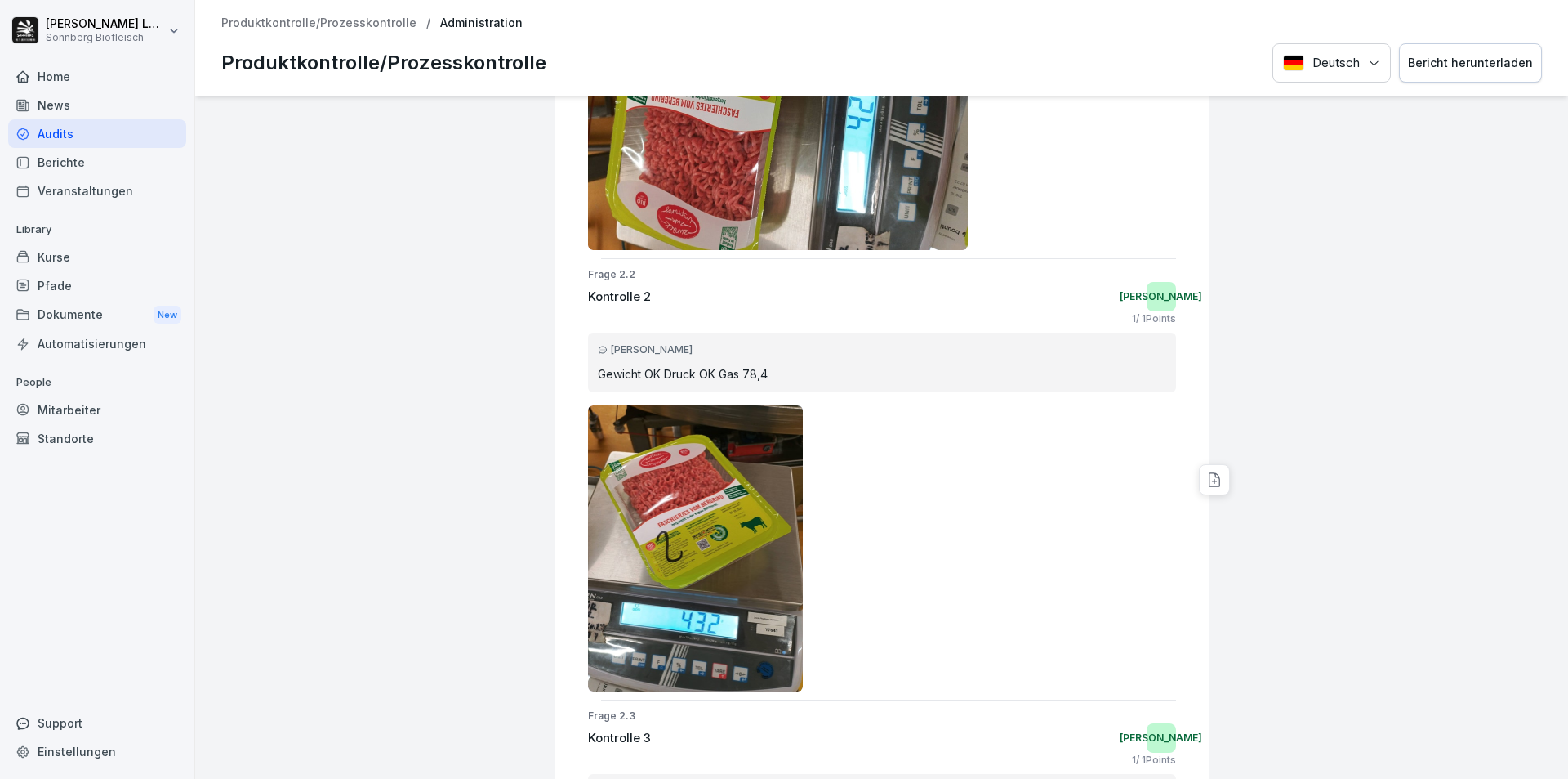
click at [691, 561] on img at bounding box center [696, 548] width 216 height 286
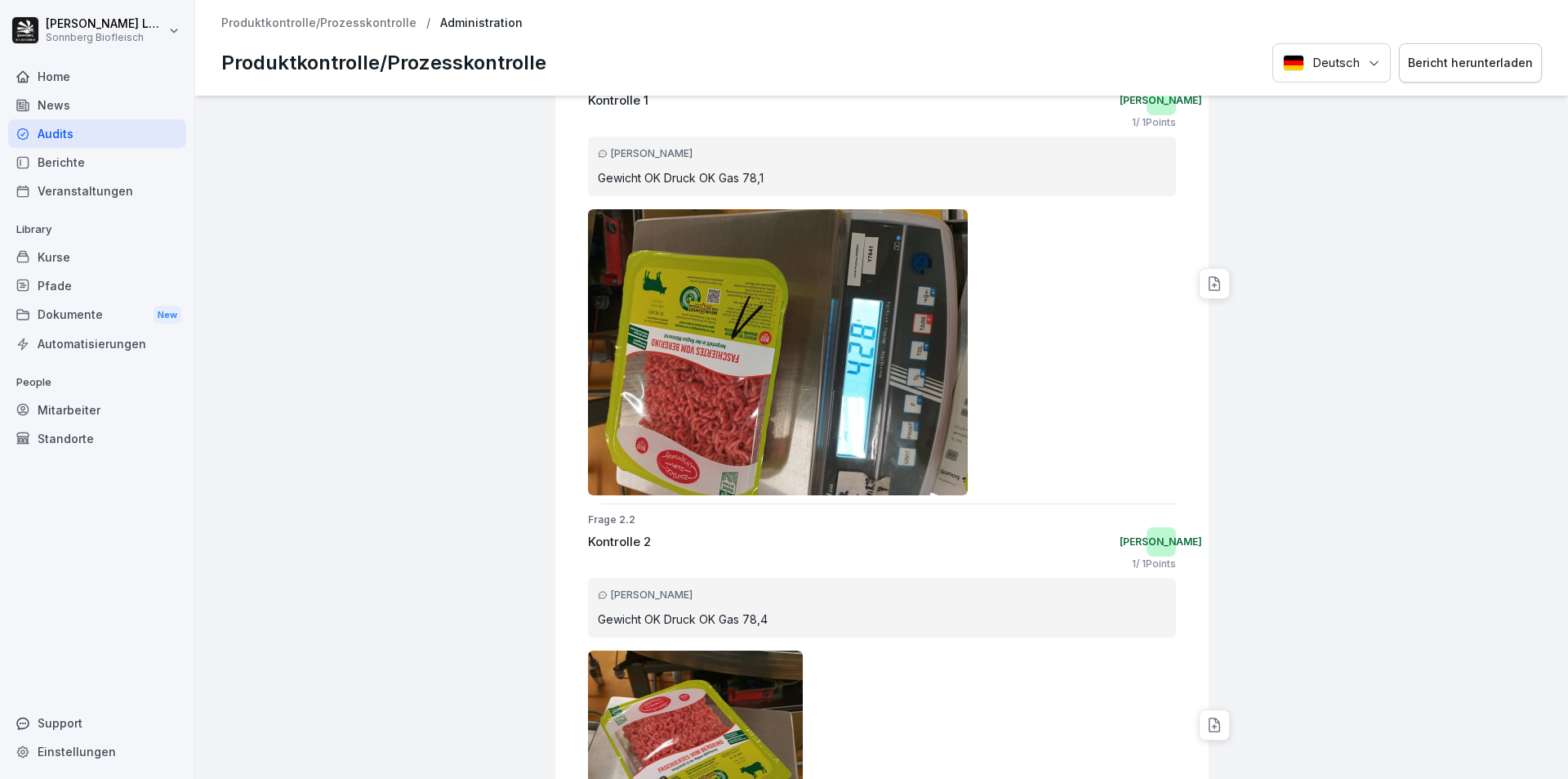
scroll to position [572, 0]
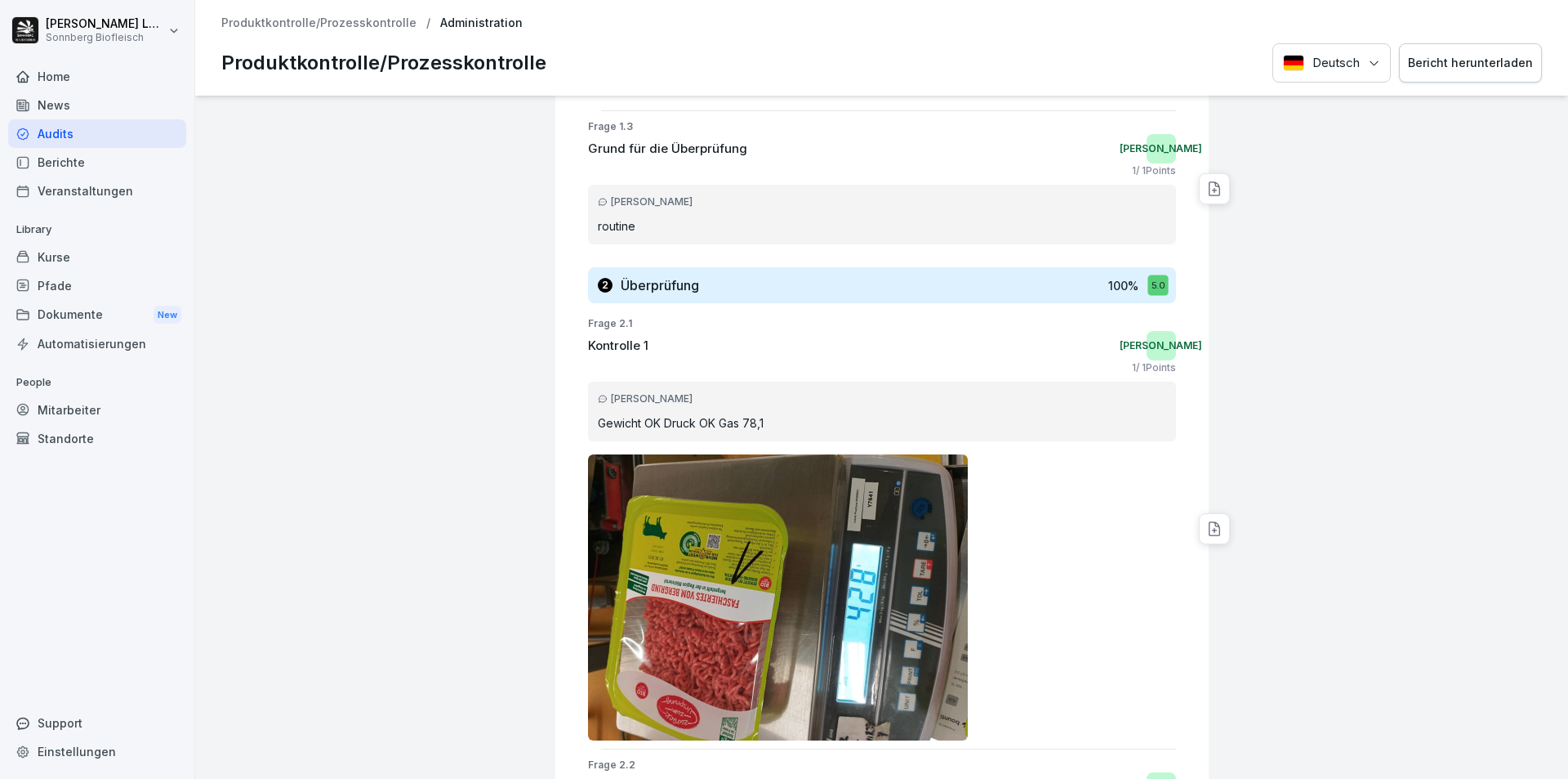
click at [1463, 66] on div "Bericht herunterladen" at bounding box center [1470, 62] width 125 height 18
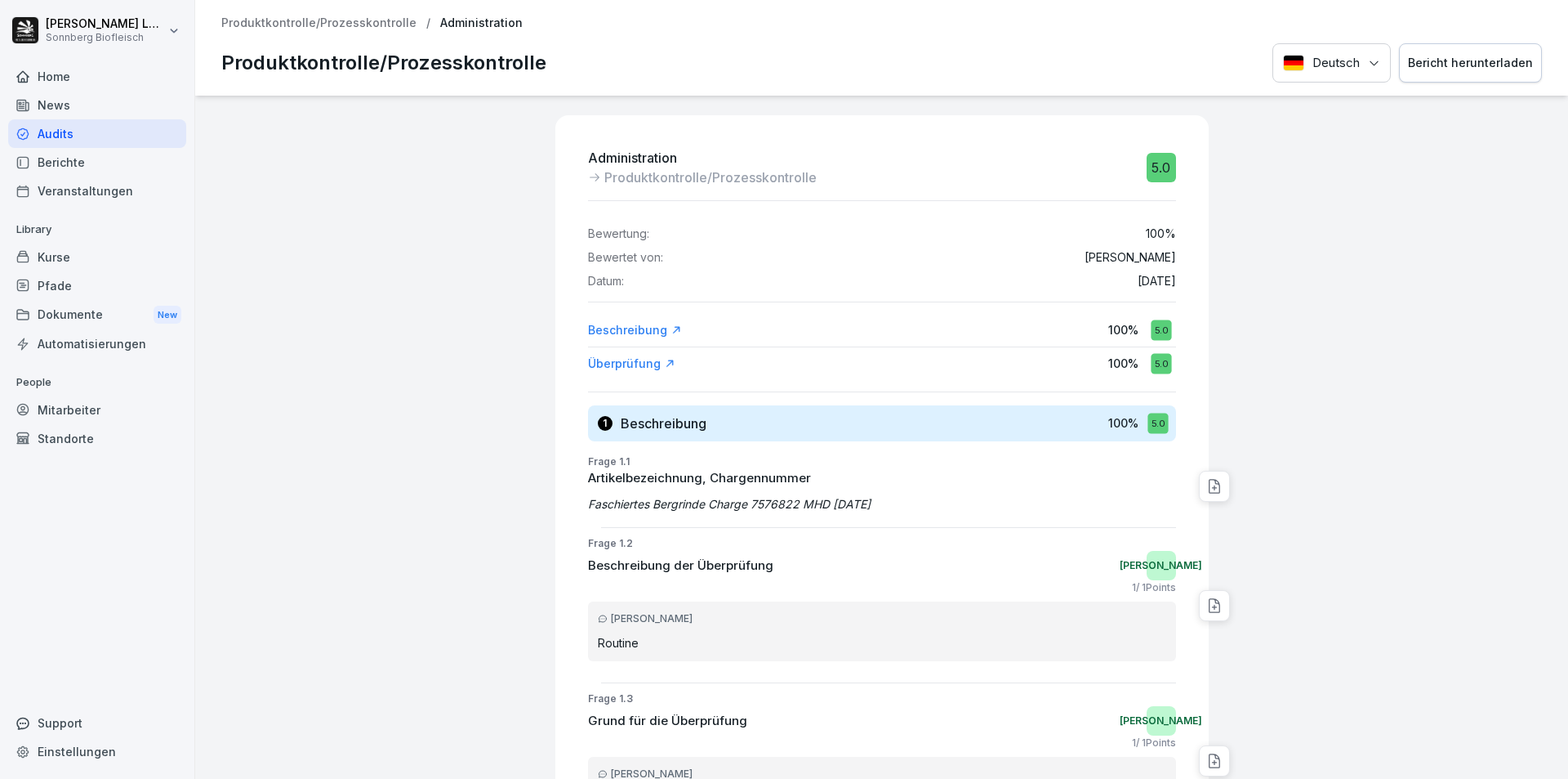
click at [398, 30] on div "Produktkontrolle/Prozesskontrolle / Administration Produktkontrolle/Prozesskont…" at bounding box center [881, 48] width 1373 height 95
click at [402, 17] on p "Produktkontrolle/Prozesskontrolle" at bounding box center [319, 23] width 195 height 14
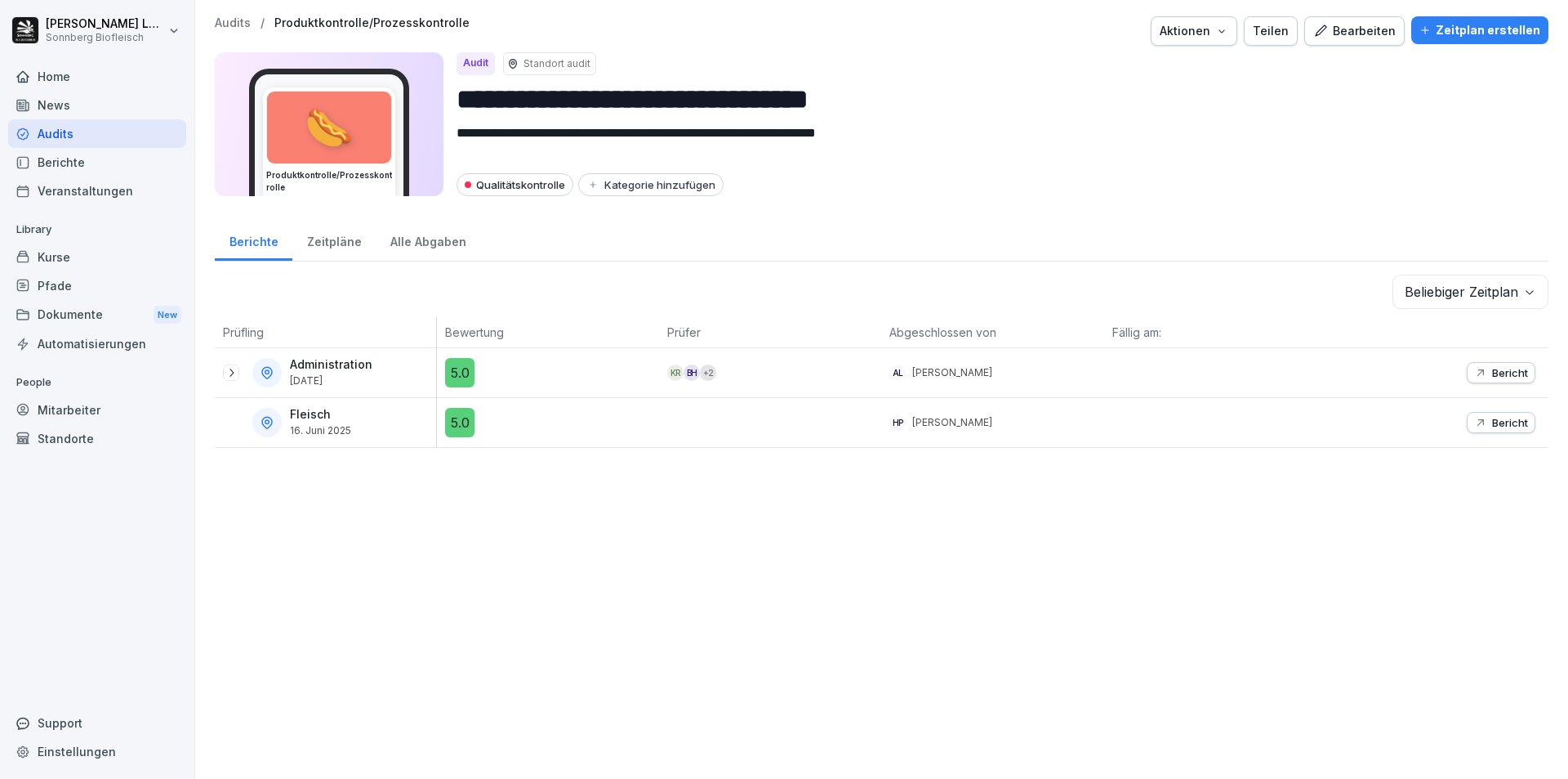
click at [226, 368] on icon at bounding box center [232, 373] width 13 height 13
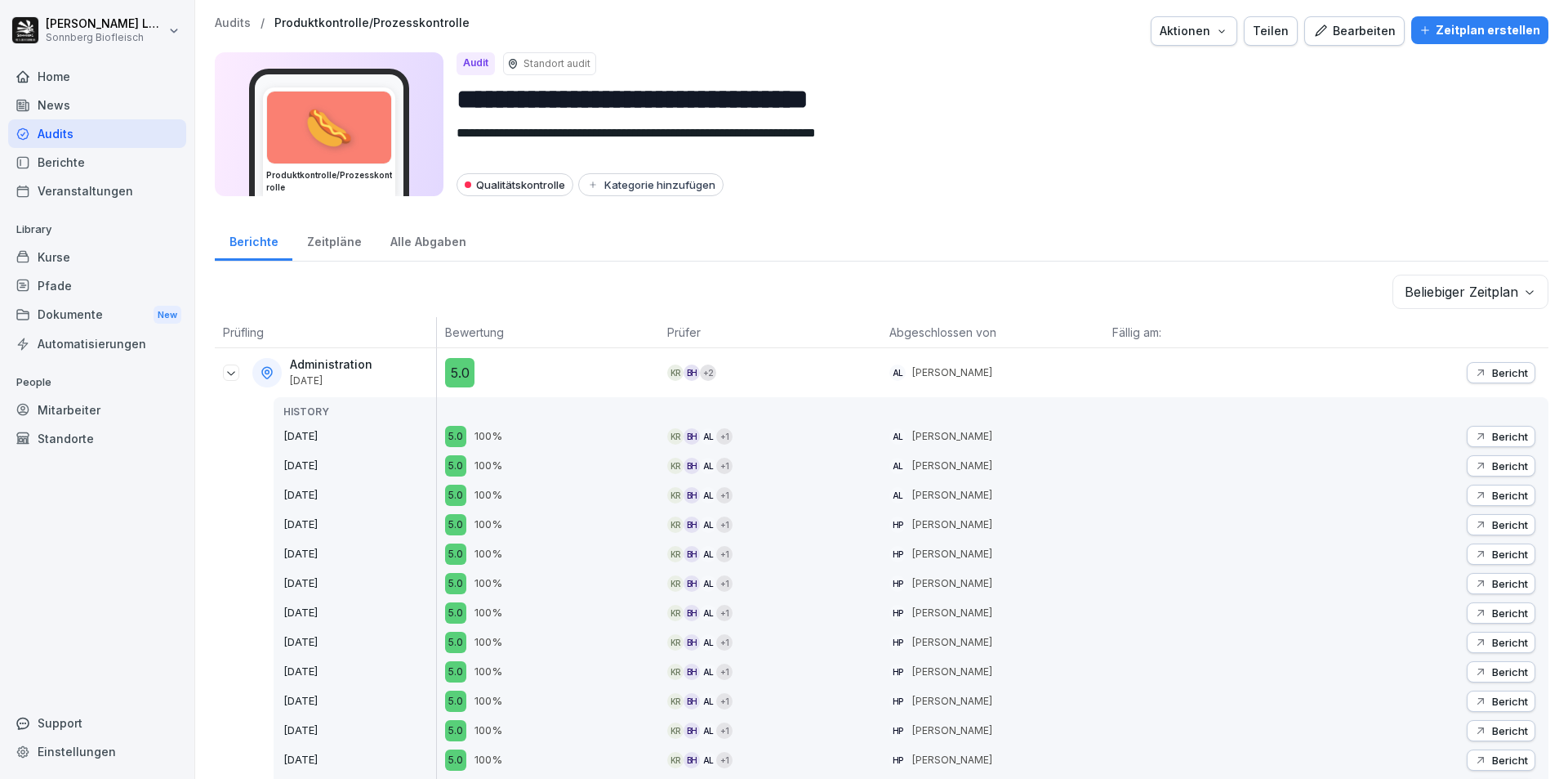
click at [1504, 438] on p "Bericht" at bounding box center [1509, 437] width 36 height 13
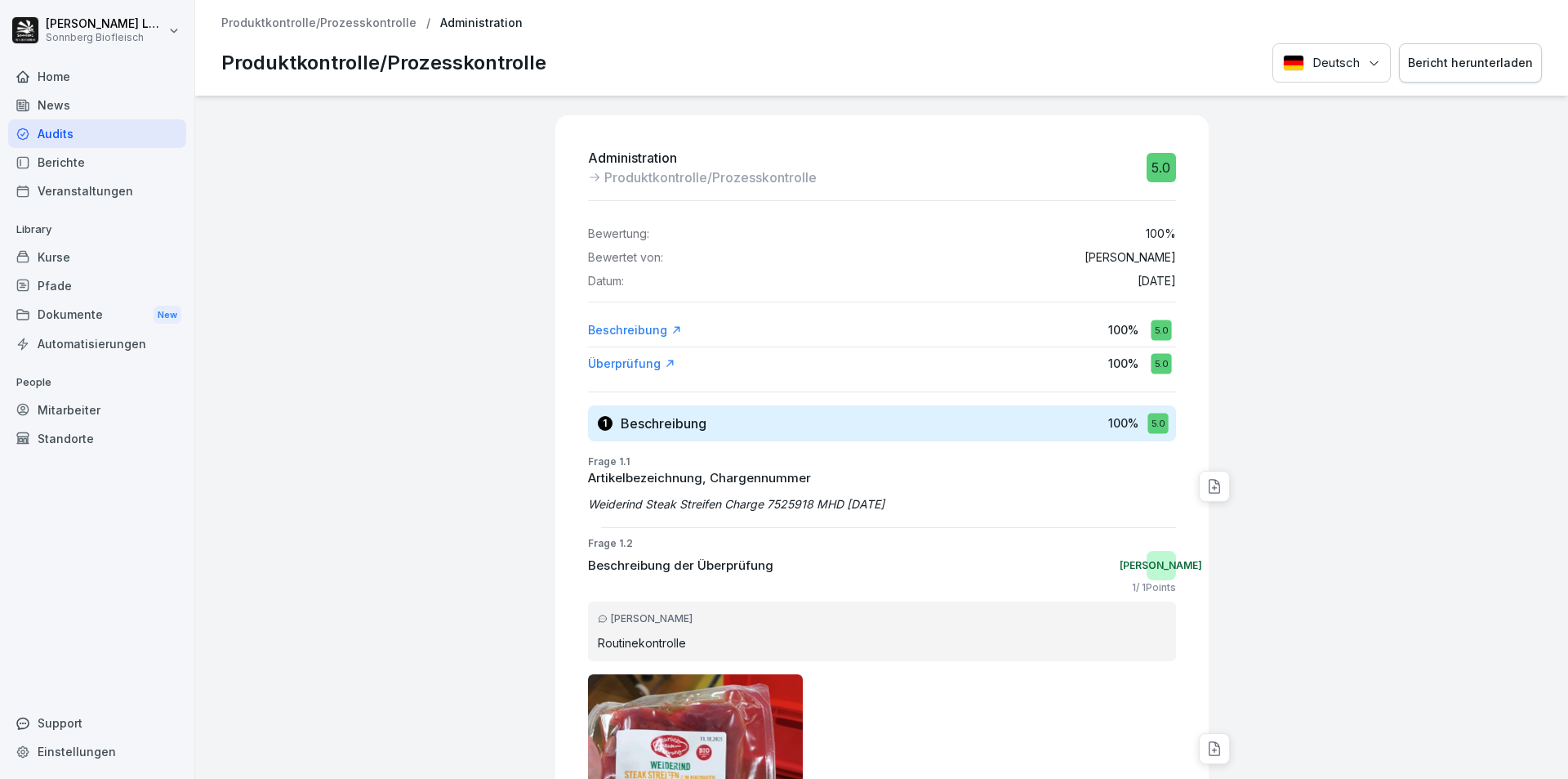
scroll to position [163, 0]
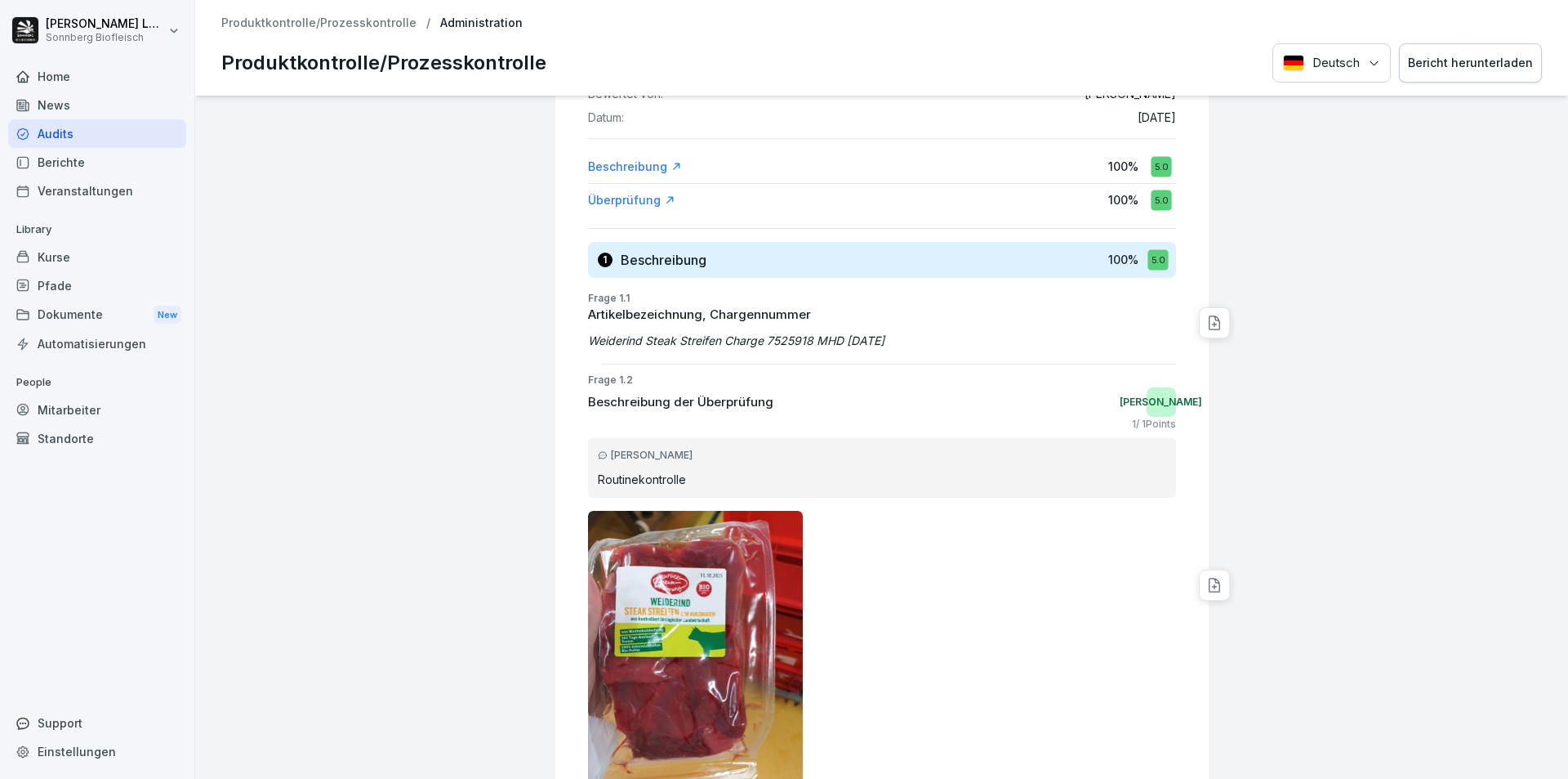
click at [1446, 58] on div "Bericht herunterladen" at bounding box center [1470, 62] width 125 height 18
